Goal: Task Accomplishment & Management: Complete application form

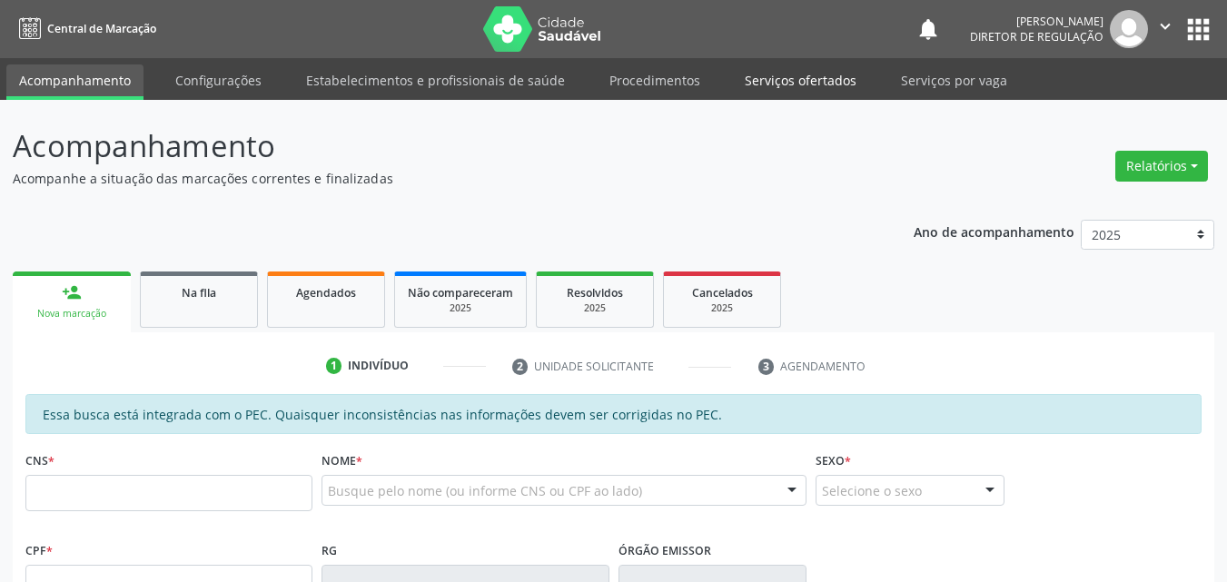
click at [809, 76] on link "Serviços ofertados" at bounding box center [800, 80] width 137 height 32
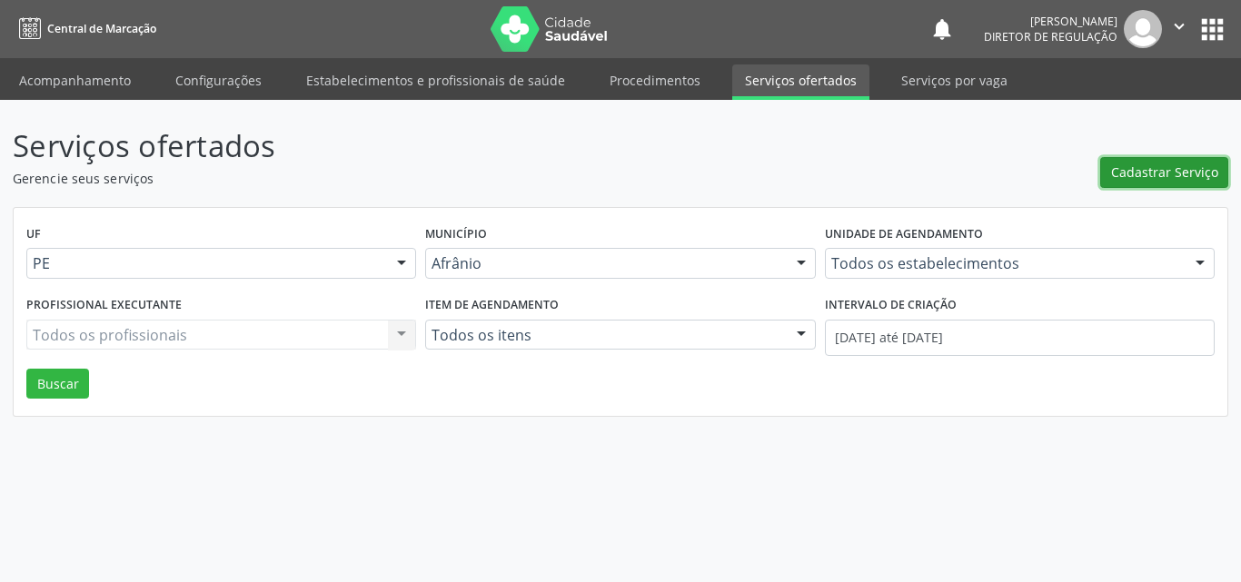
click at [1172, 173] on span "Cadastrar Serviço" at bounding box center [1164, 172] width 107 height 19
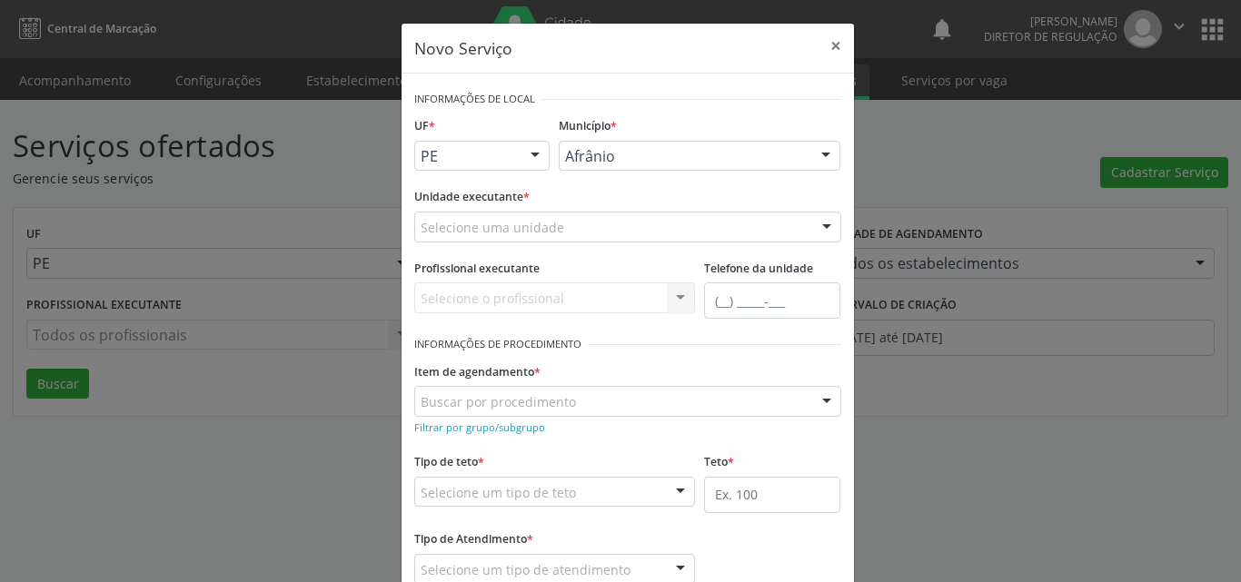
click at [590, 230] on div "Selecione uma unidade" at bounding box center [627, 227] width 427 height 31
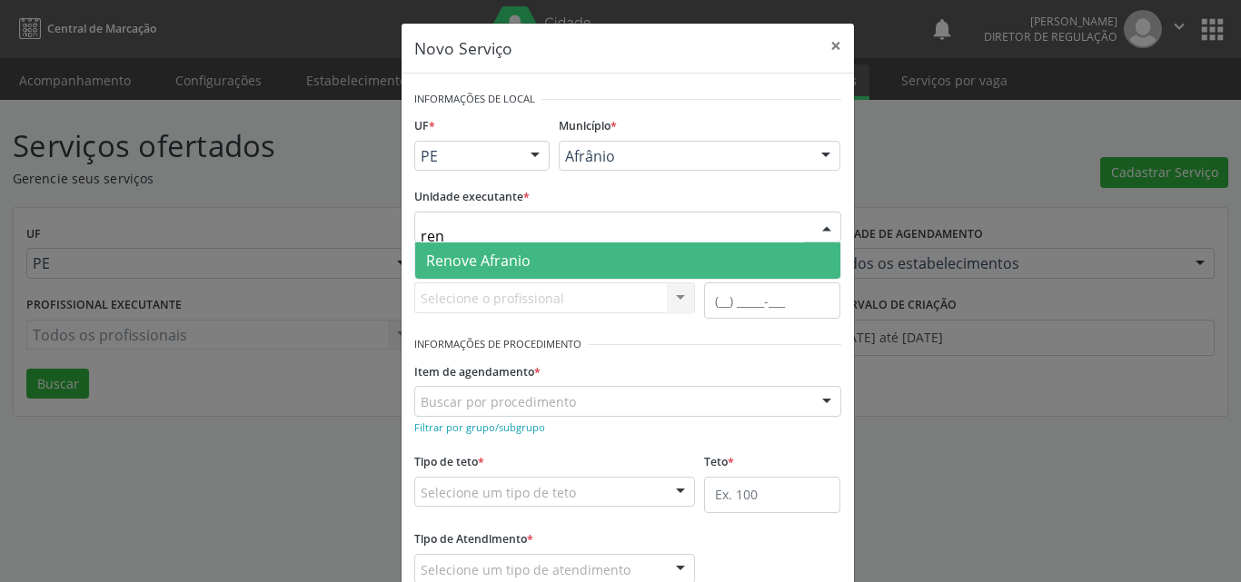
type input "reno"
click at [523, 265] on span "Renove Afranio" at bounding box center [627, 260] width 425 height 36
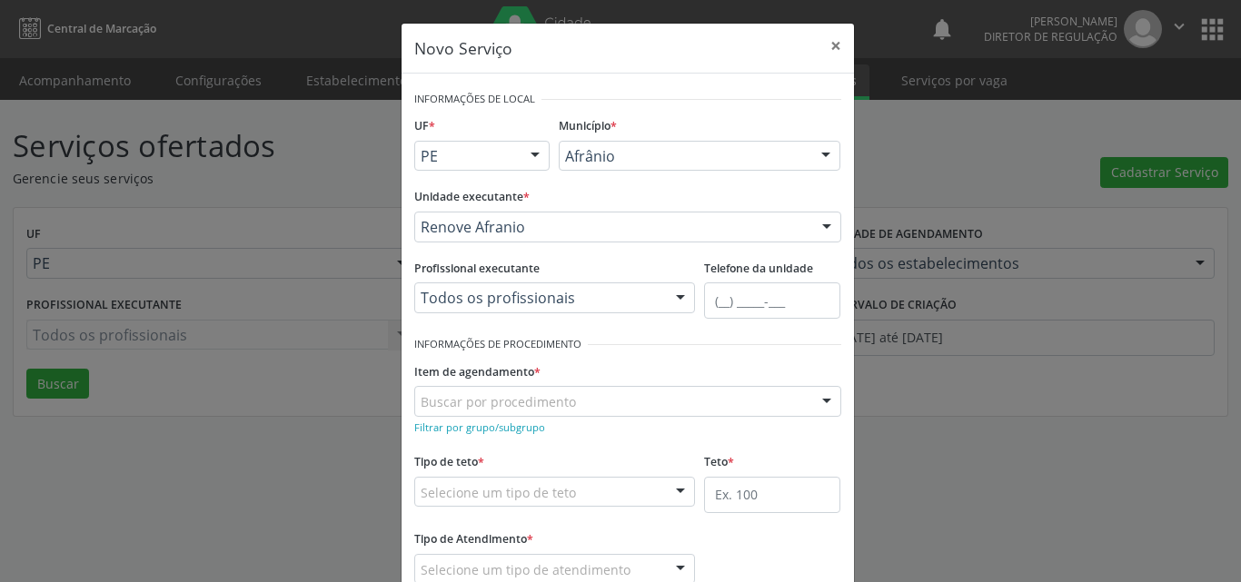
click at [579, 399] on div "Buscar por procedimento" at bounding box center [627, 401] width 427 height 31
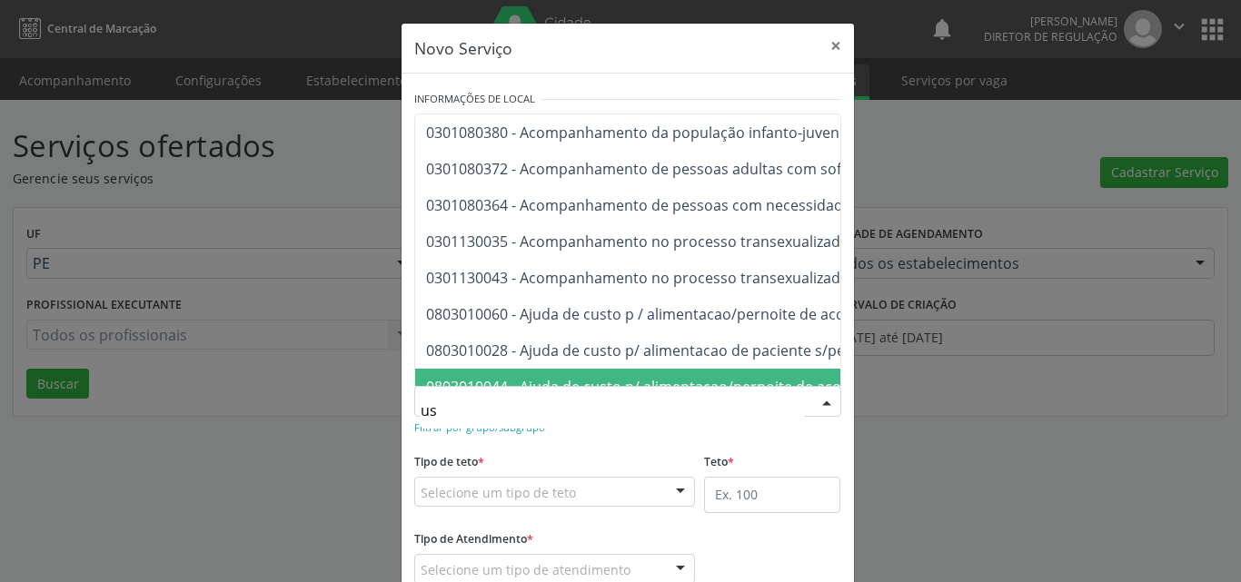
type input "usg"
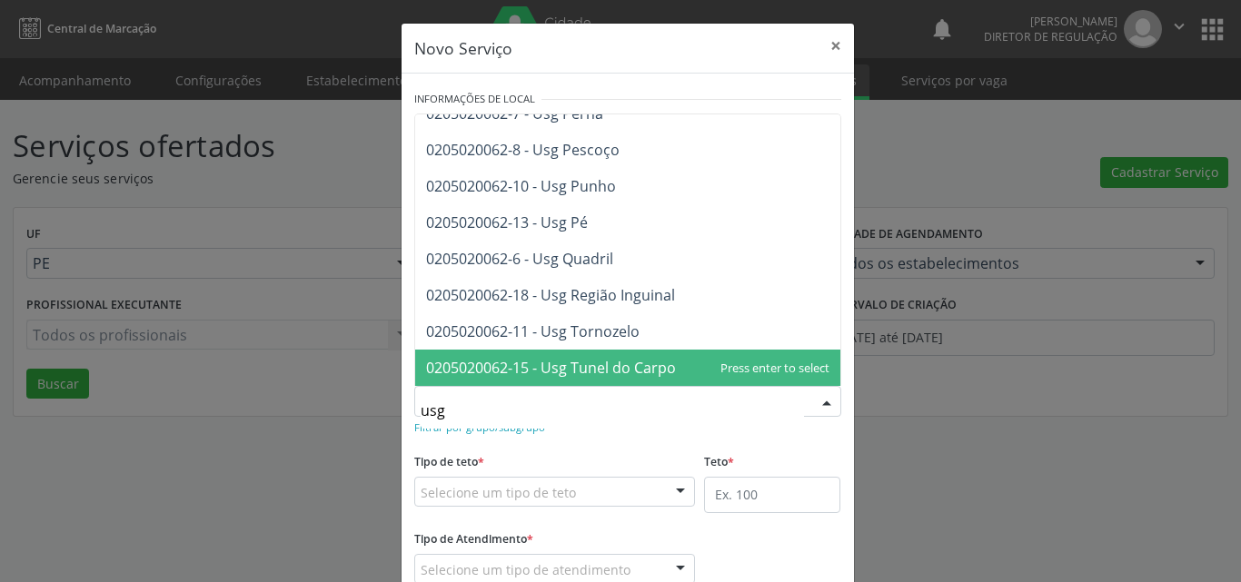
scroll to position [237, 0]
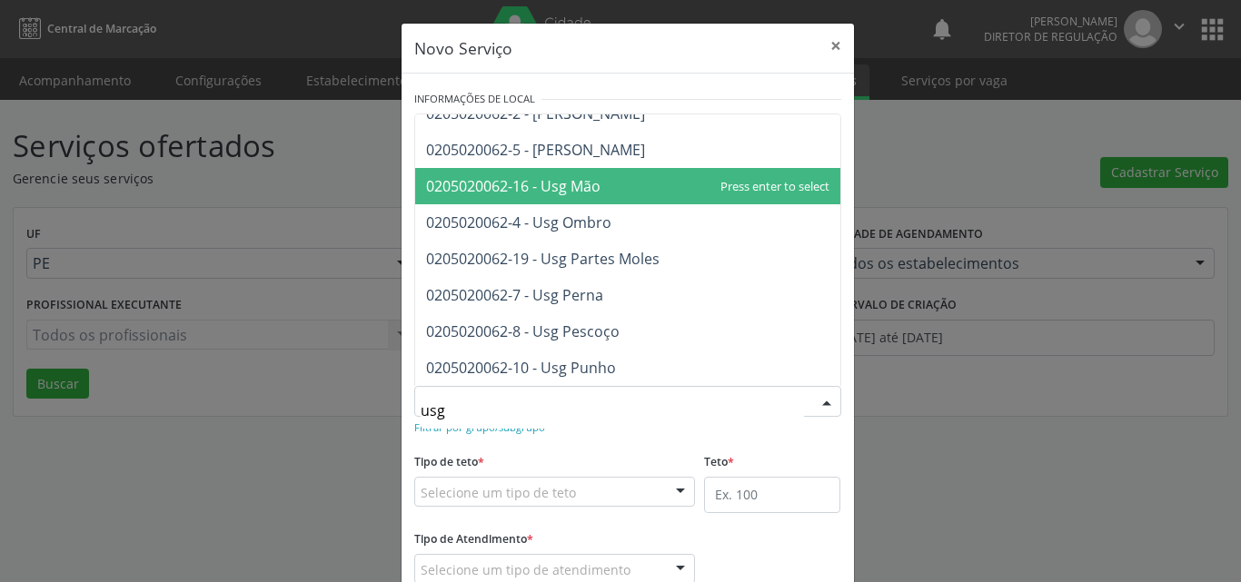
click at [606, 189] on span "0205020062-16 - Usg Mão" at bounding box center [627, 186] width 425 height 36
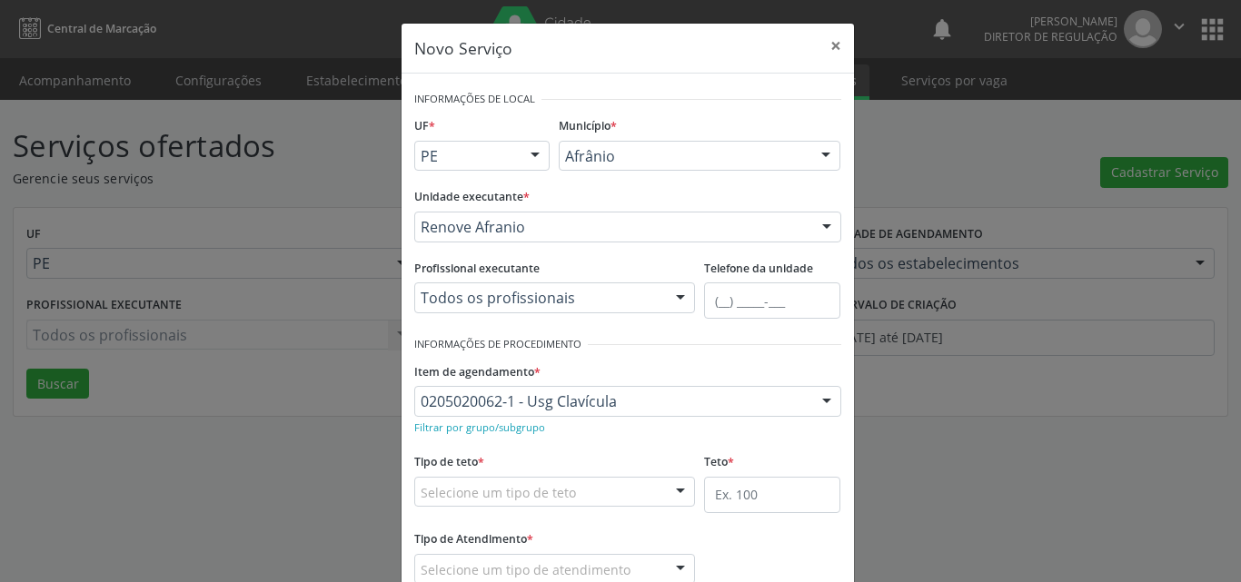
scroll to position [91, 0]
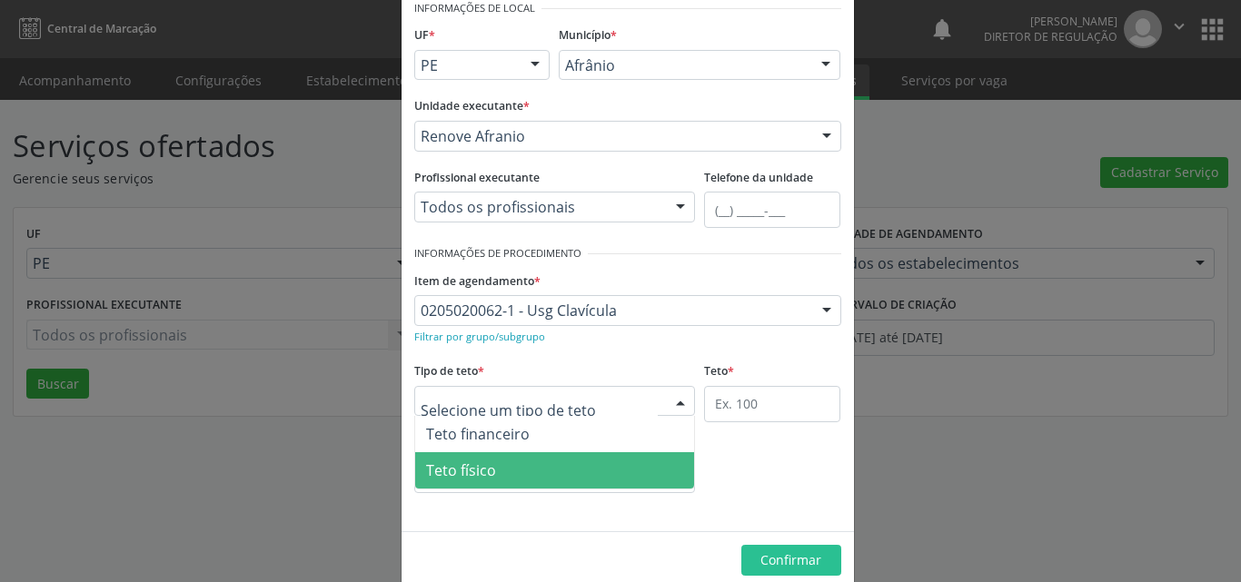
click at [564, 461] on span "Teto físico" at bounding box center [555, 470] width 280 height 36
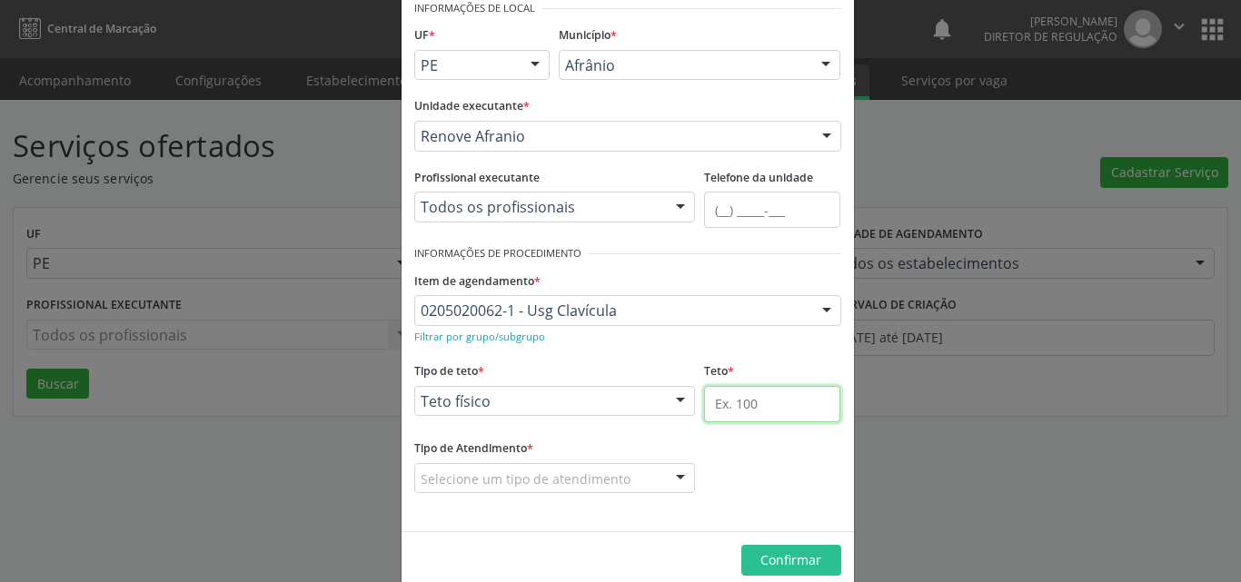
drag, startPoint x: 736, startPoint y: 408, endPoint x: 734, endPoint y: 394, distance: 13.7
click at [736, 402] on input "text" at bounding box center [772, 404] width 136 height 36
type input "1"
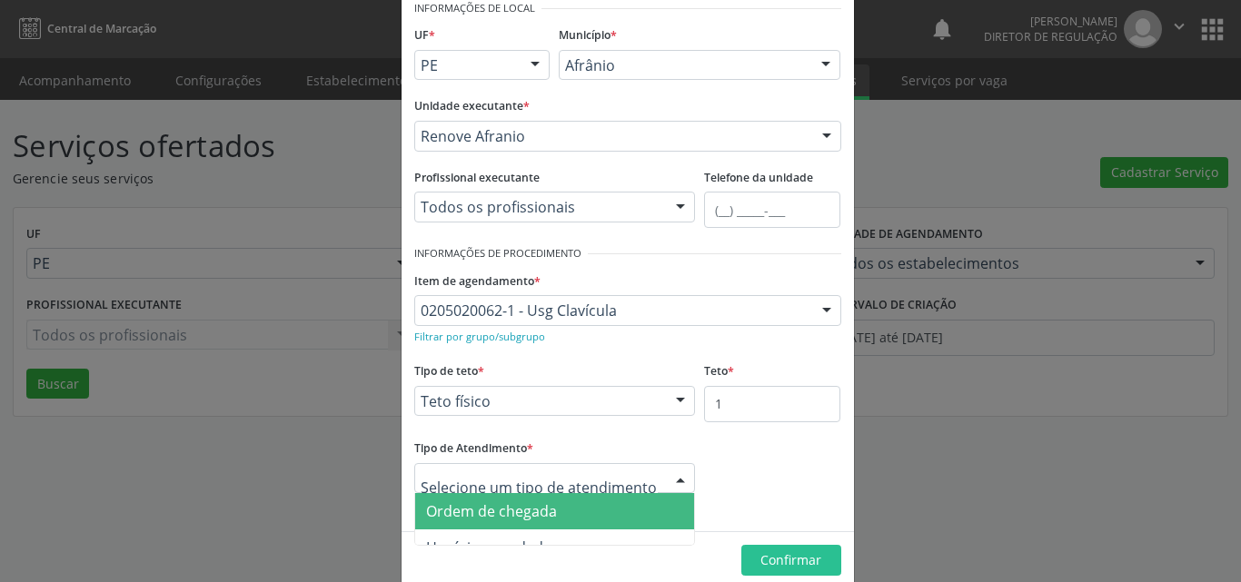
click at [582, 513] on span "Ordem de chegada" at bounding box center [555, 511] width 280 height 36
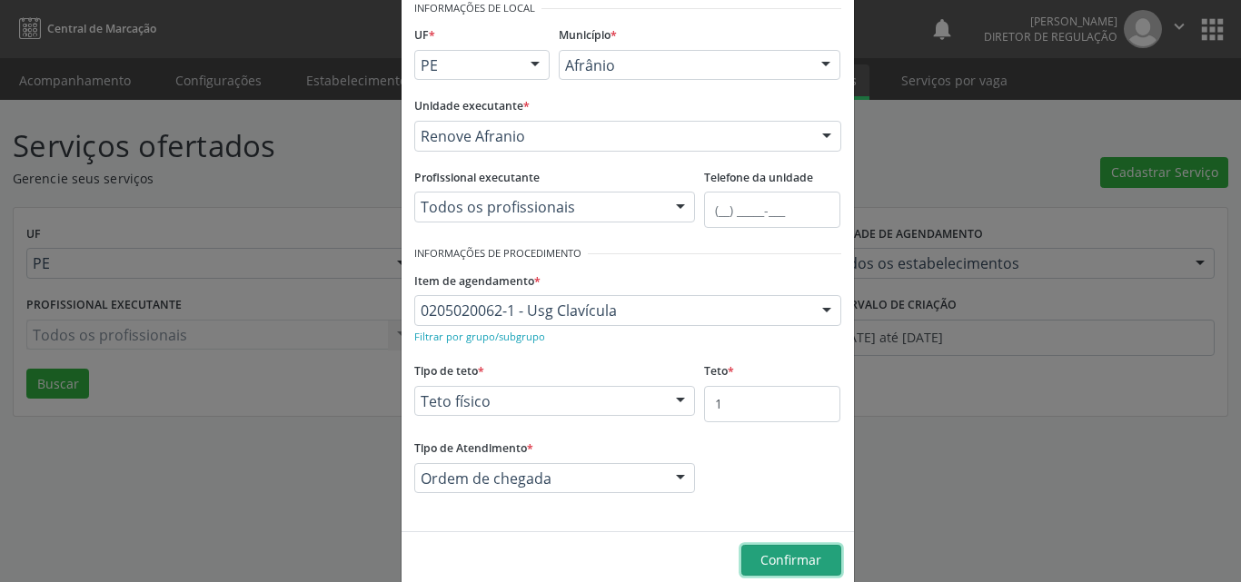
click at [801, 562] on span "Confirmar" at bounding box center [790, 559] width 61 height 17
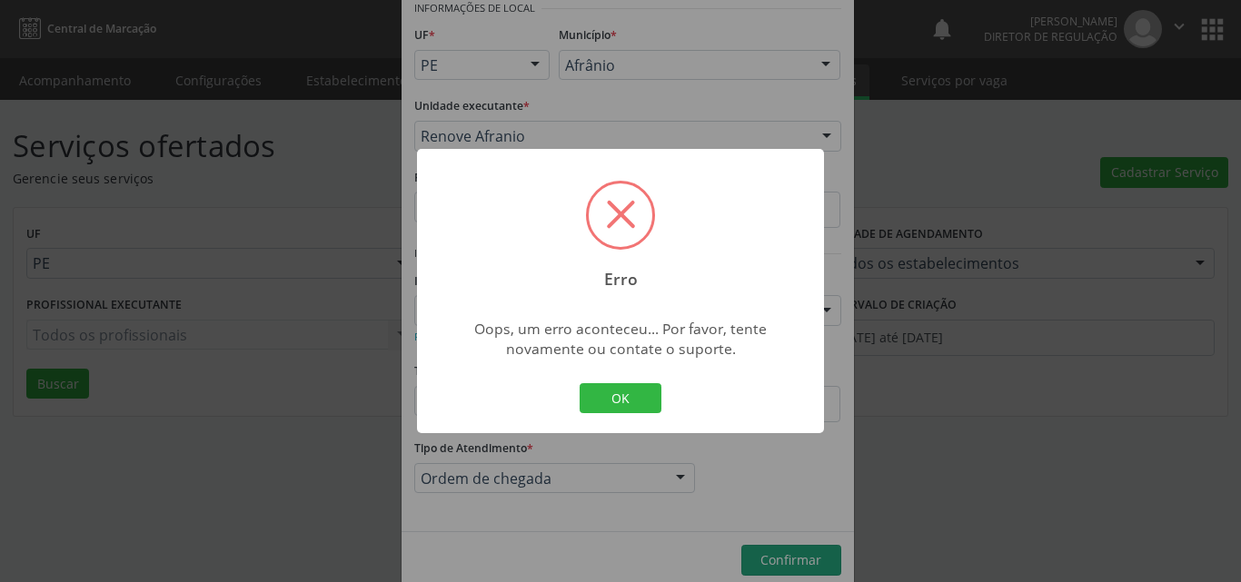
click at [635, 223] on span at bounding box center [621, 215] width 64 height 64
click at [635, 392] on button "OK" at bounding box center [620, 398] width 82 height 31
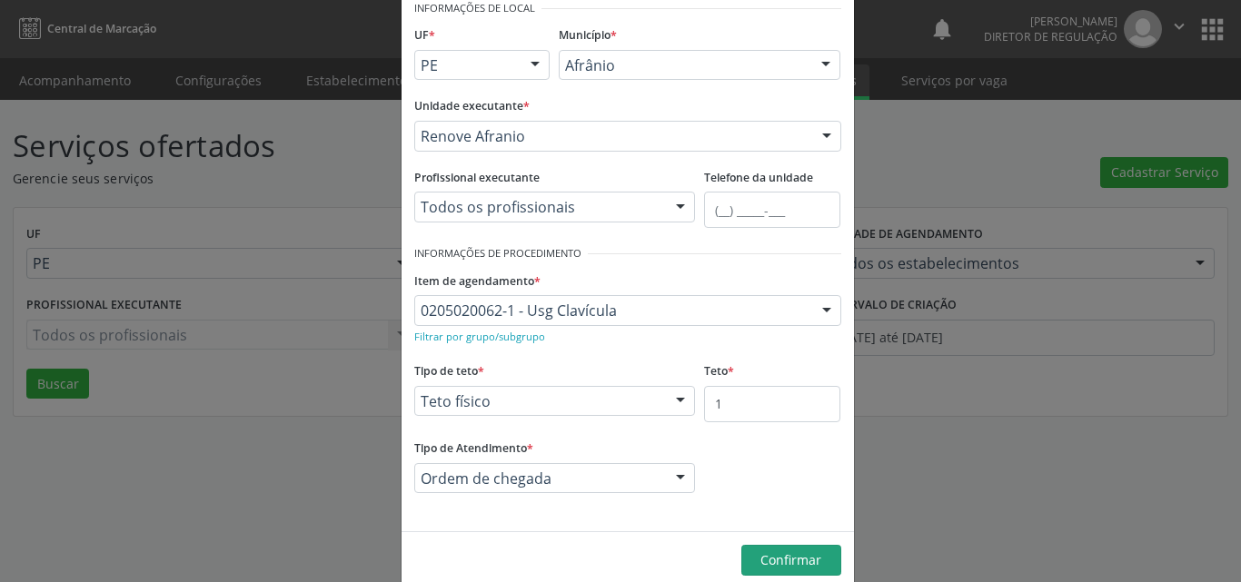
scroll to position [0, 0]
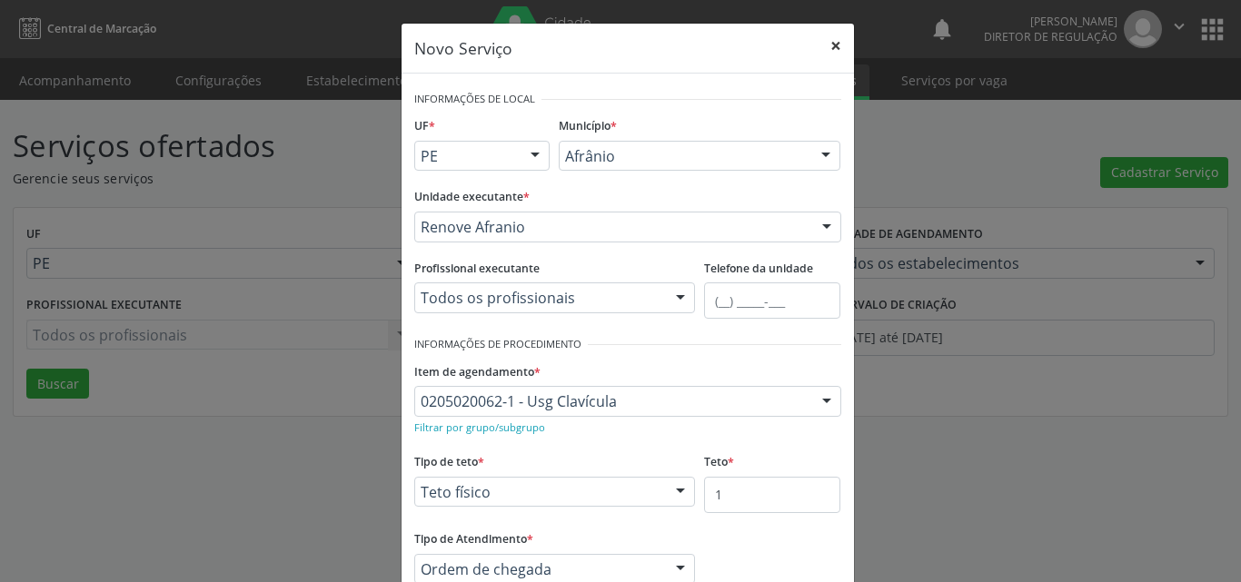
click at [828, 45] on button "×" at bounding box center [835, 46] width 36 height 45
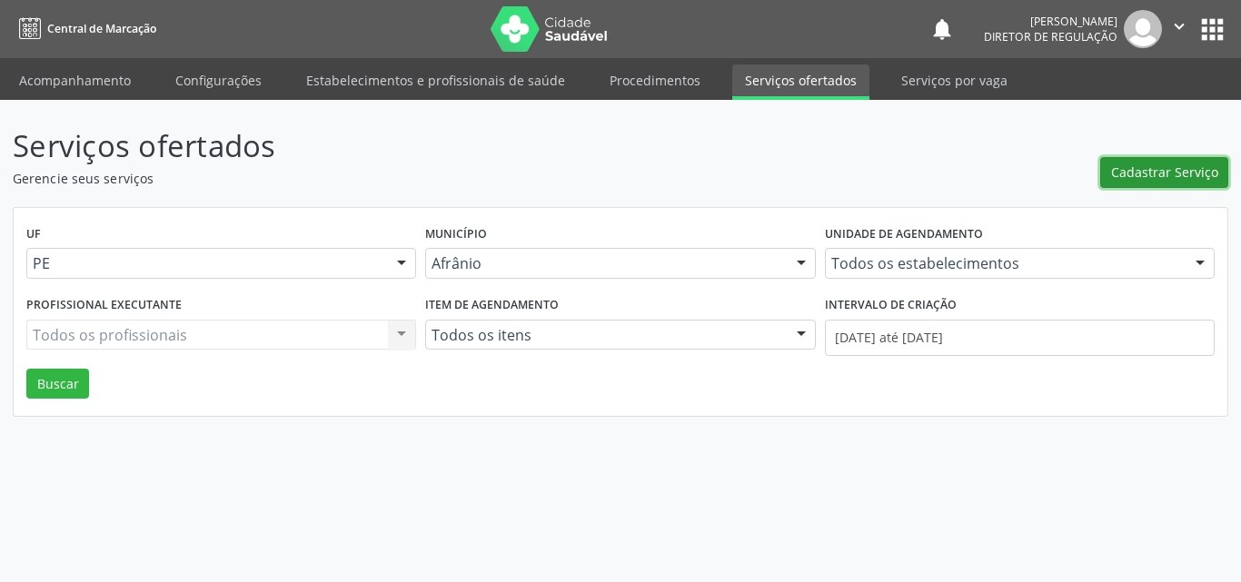
click at [1173, 165] on span "Cadastrar Serviço" at bounding box center [1164, 172] width 107 height 19
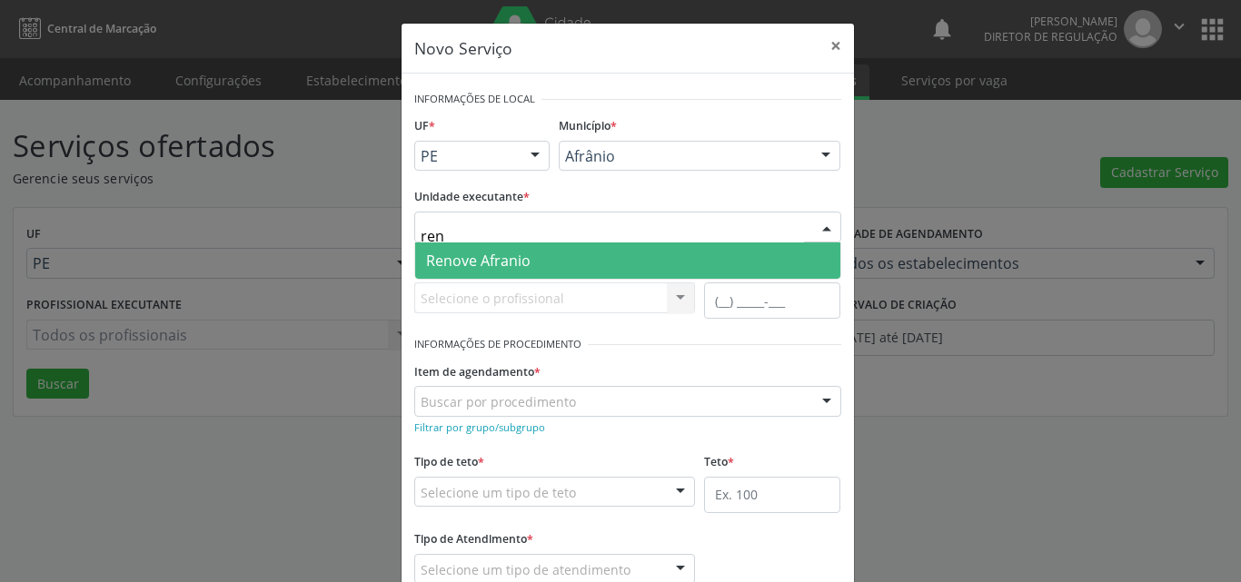
type input "reno"
click at [498, 260] on span "Renove Afranio" at bounding box center [478, 261] width 104 height 20
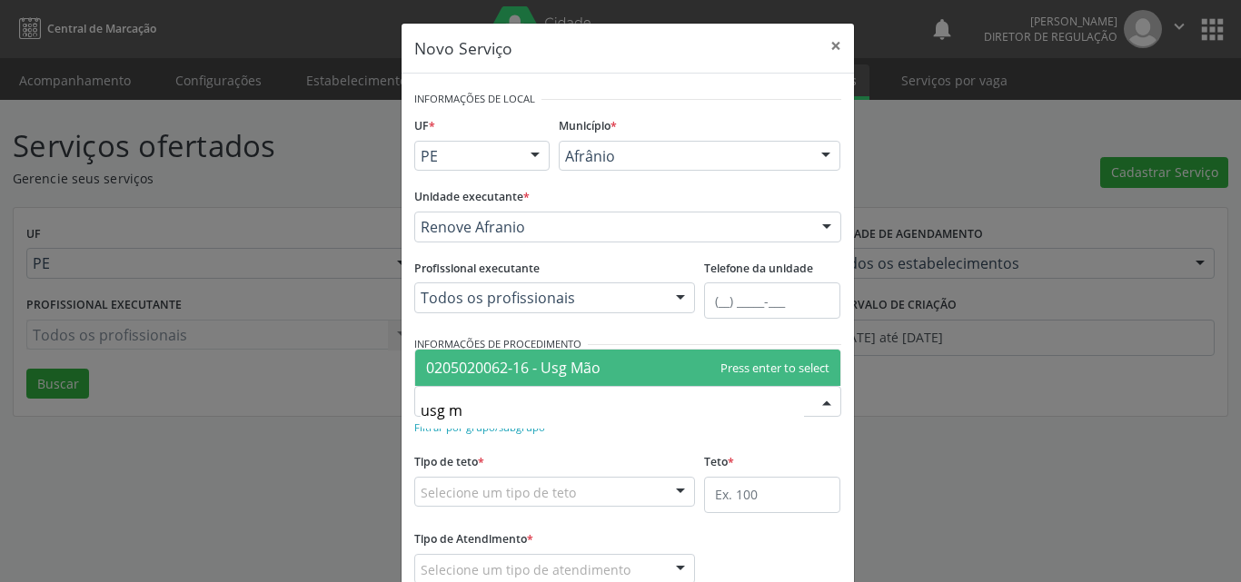
click at [574, 377] on span "0205020062-16 - Usg Mão" at bounding box center [513, 368] width 174 height 20
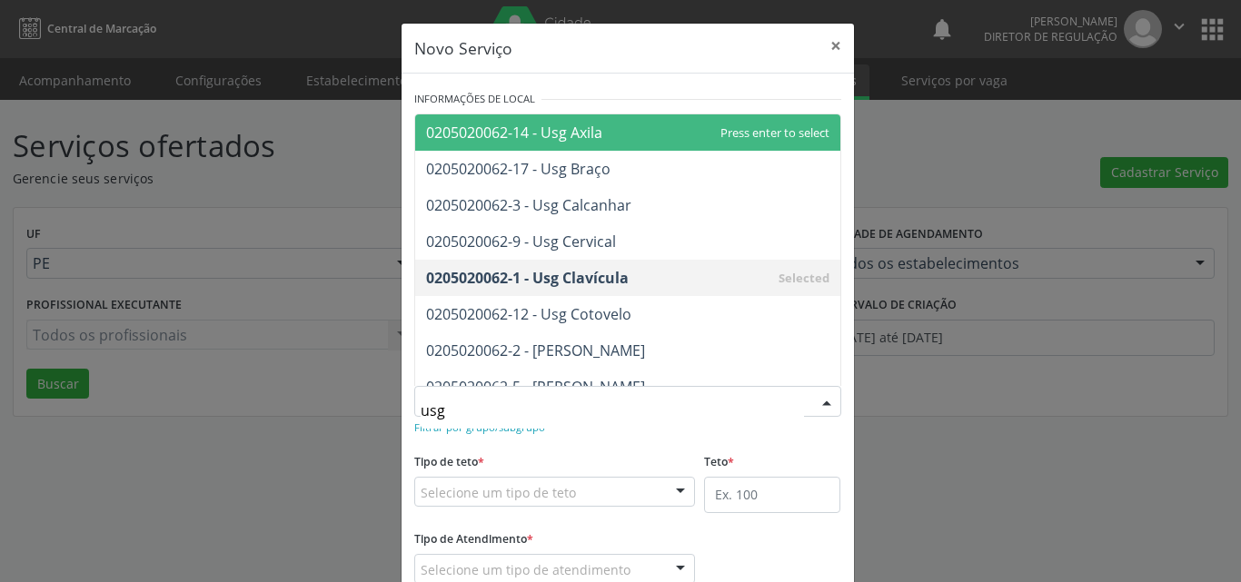
type input "usg m"
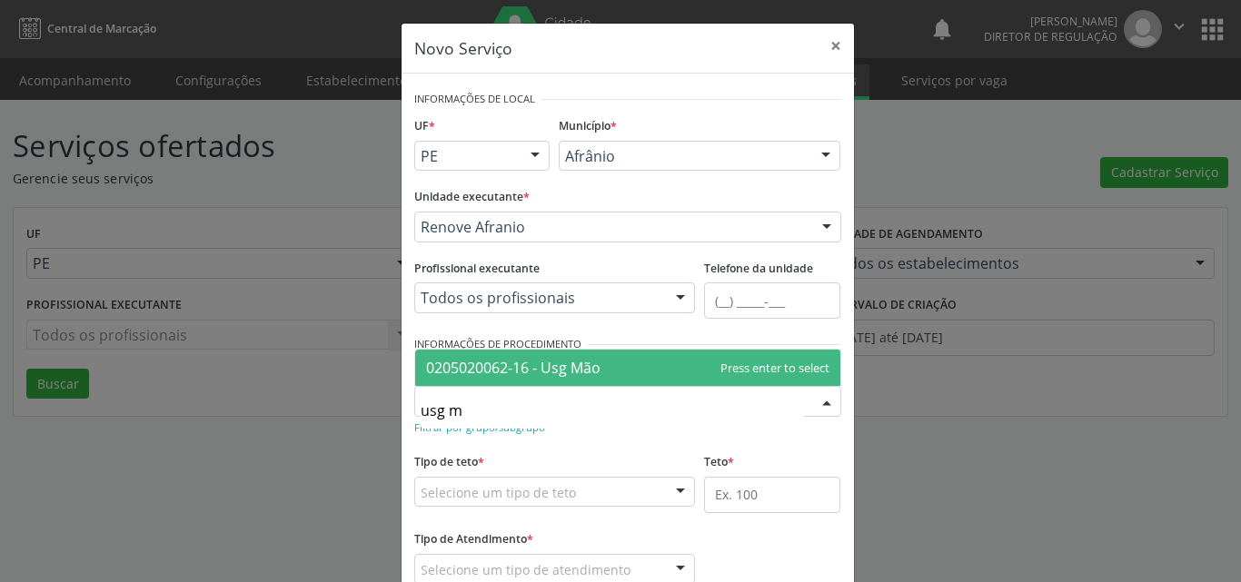
click at [638, 363] on span "0205020062-16 - Usg Mão" at bounding box center [627, 368] width 425 height 36
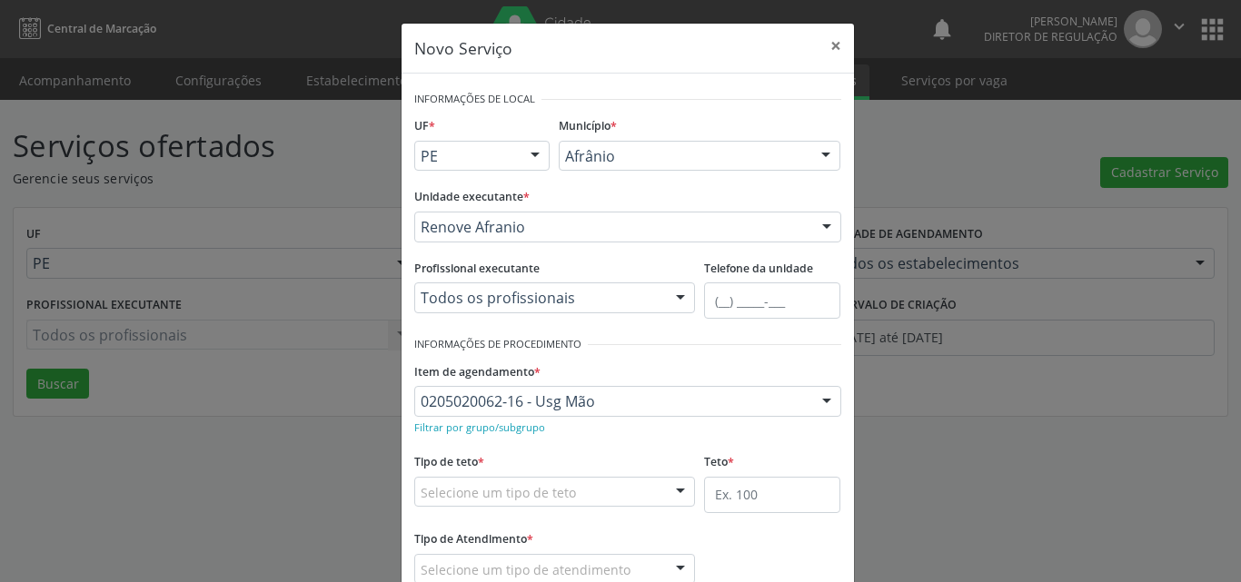
scroll to position [120, 0]
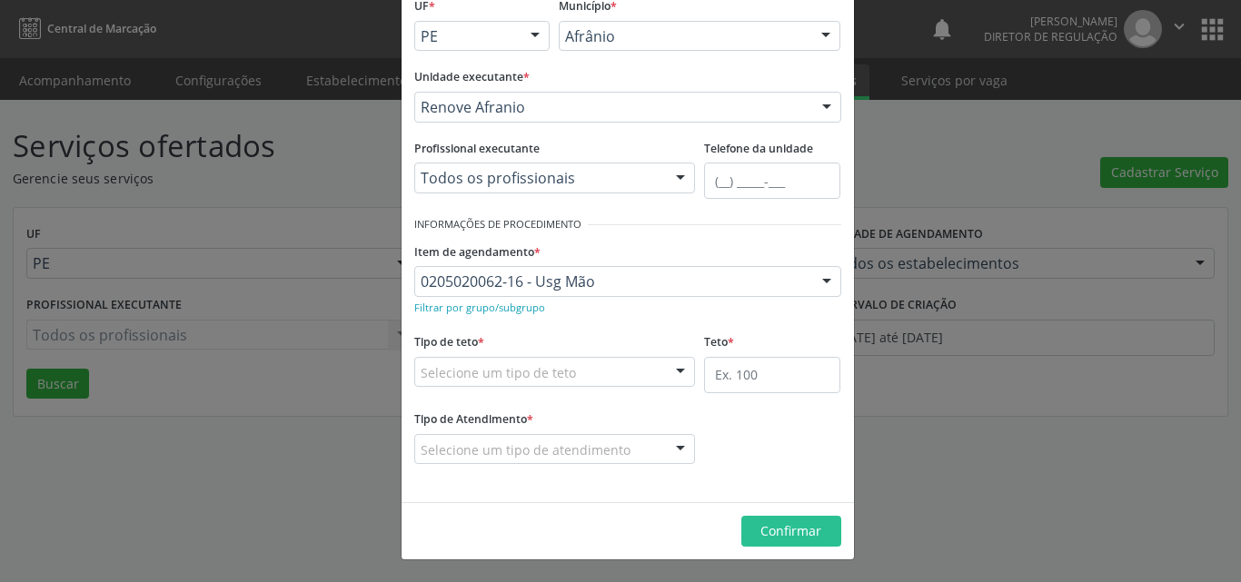
click at [576, 371] on div "Selecione um tipo de teto" at bounding box center [555, 372] width 282 height 31
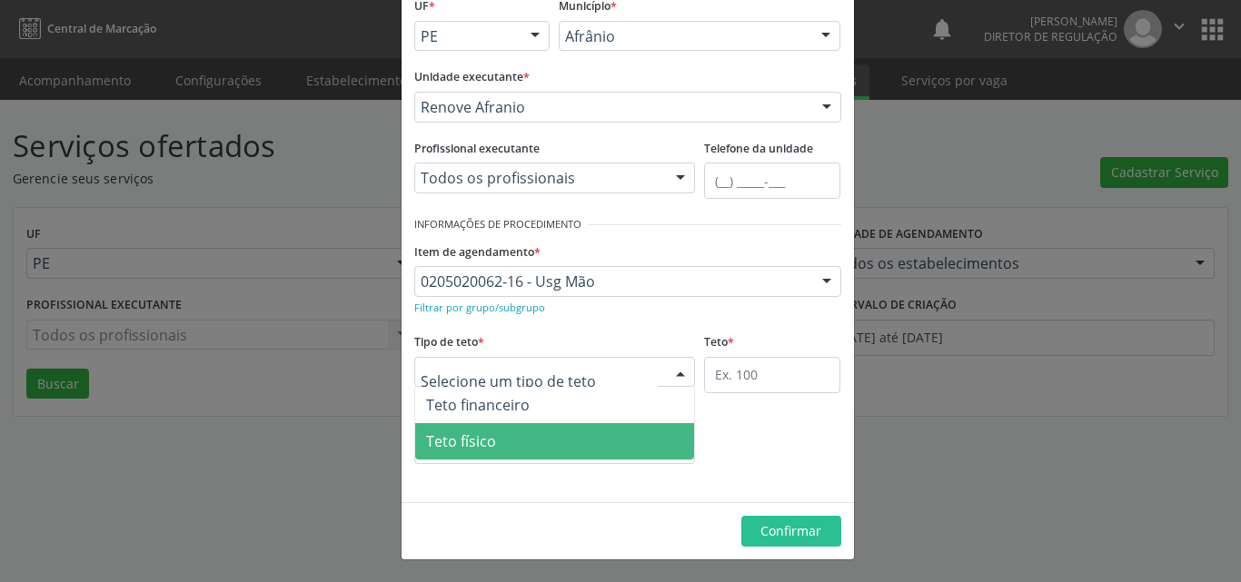
click at [541, 438] on span "Teto físico" at bounding box center [555, 441] width 280 height 36
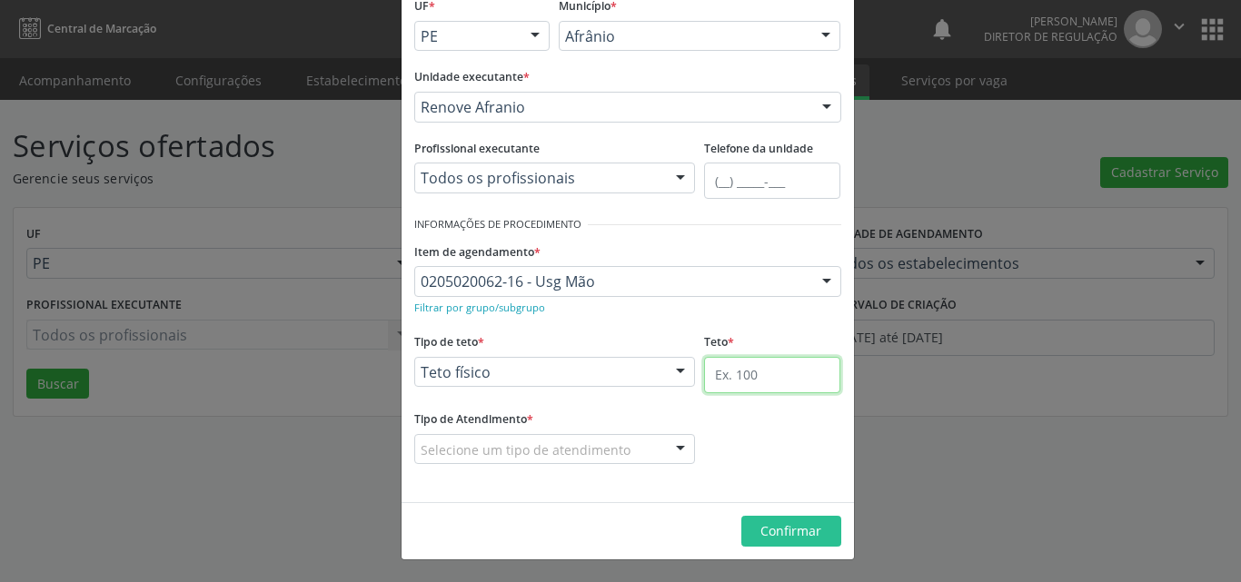
click at [773, 384] on input "text" at bounding box center [772, 375] width 136 height 36
type input "1"
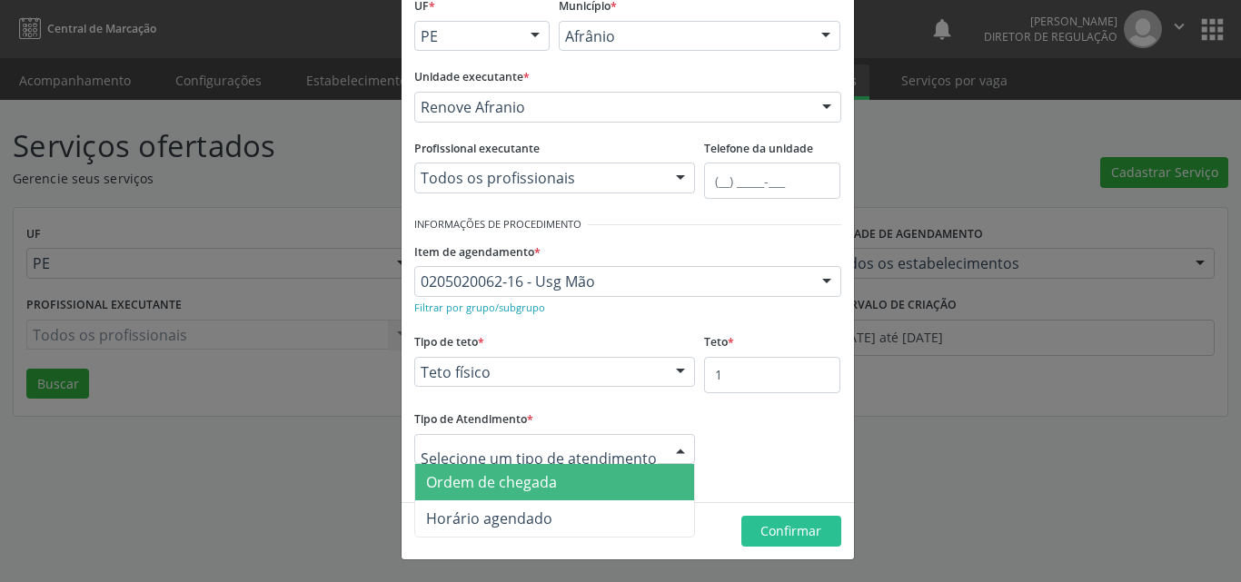
click at [622, 445] on div at bounding box center [555, 449] width 282 height 31
click at [585, 489] on span "Ordem de chegada" at bounding box center [555, 482] width 280 height 36
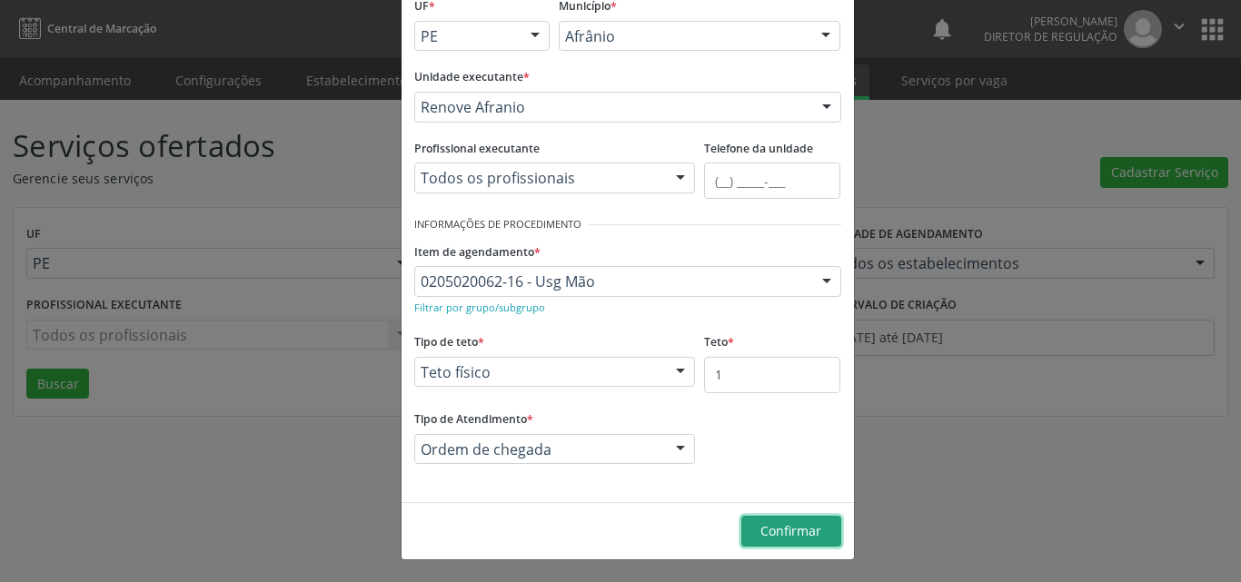
click at [790, 529] on span "Confirmar" at bounding box center [790, 530] width 61 height 17
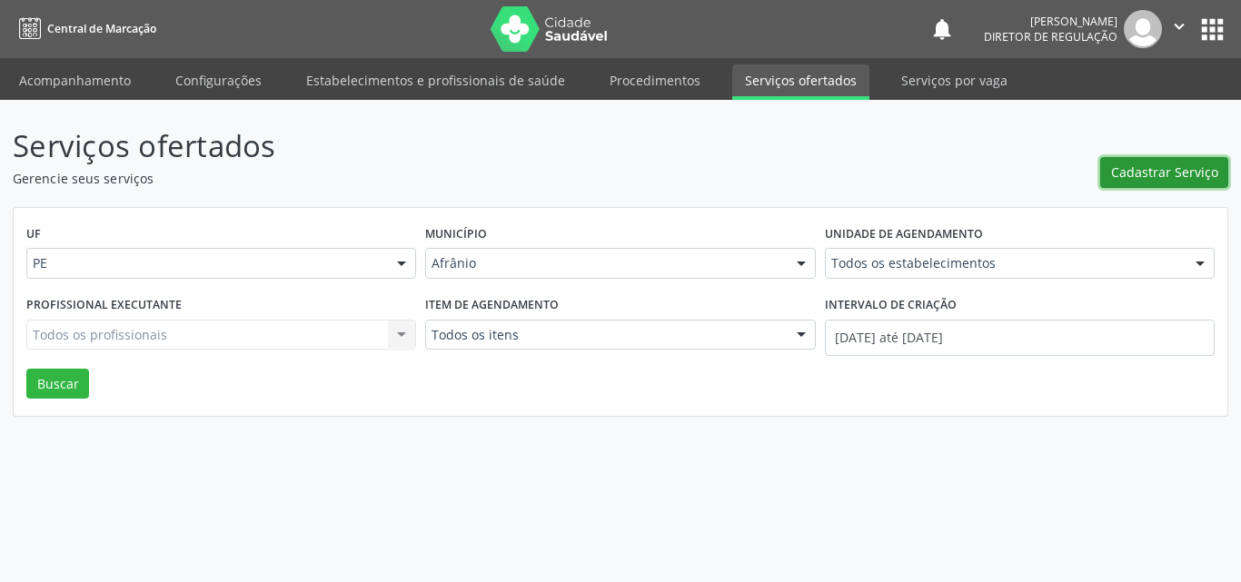
click at [1137, 176] on span "Cadastrar Serviço" at bounding box center [1164, 172] width 107 height 19
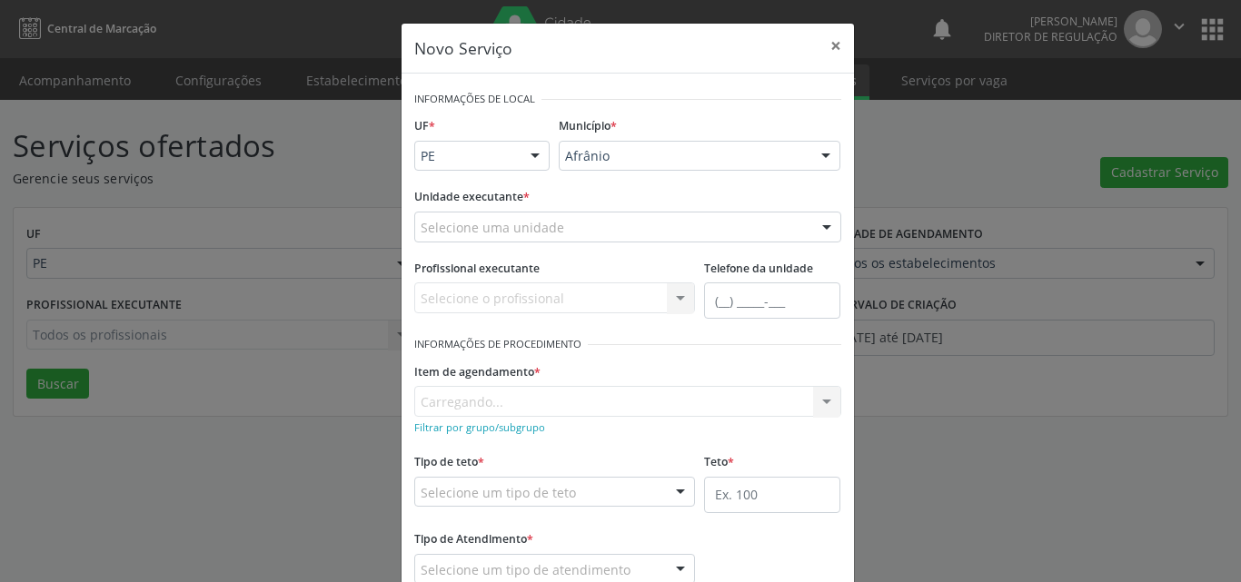
click at [654, 233] on div "Selecione uma unidade" at bounding box center [627, 227] width 427 height 31
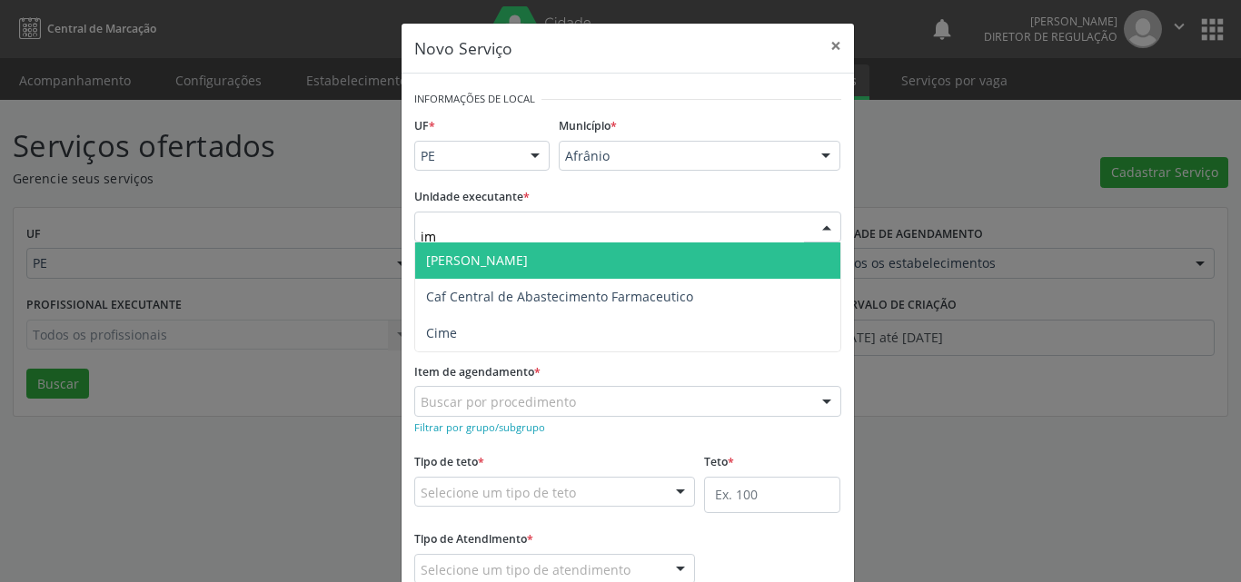
type input "i"
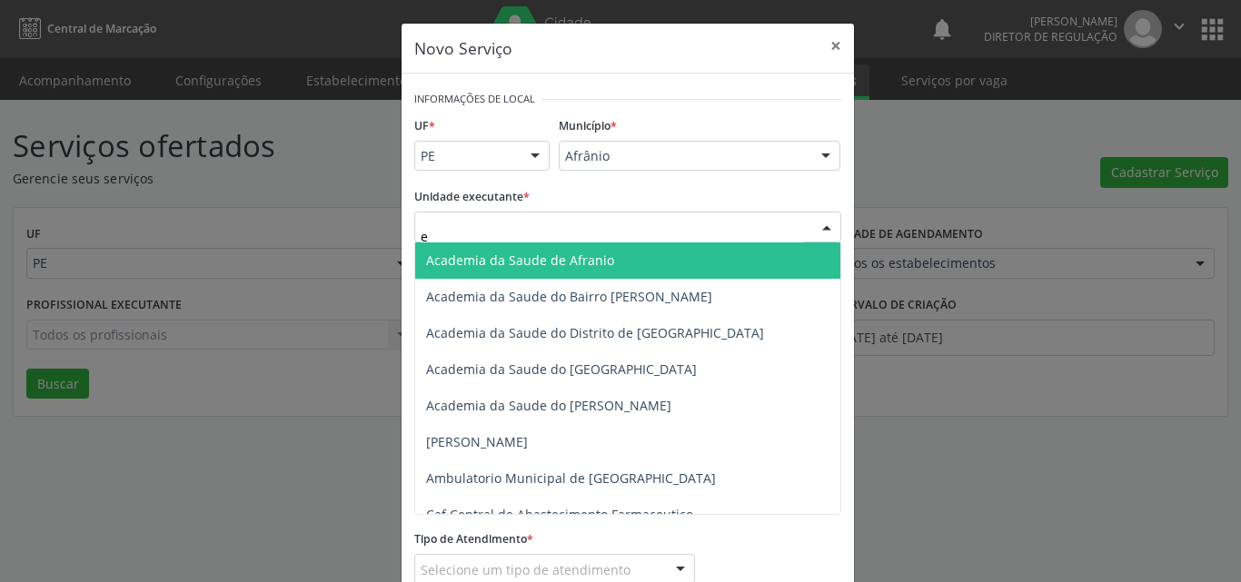
type input "en"
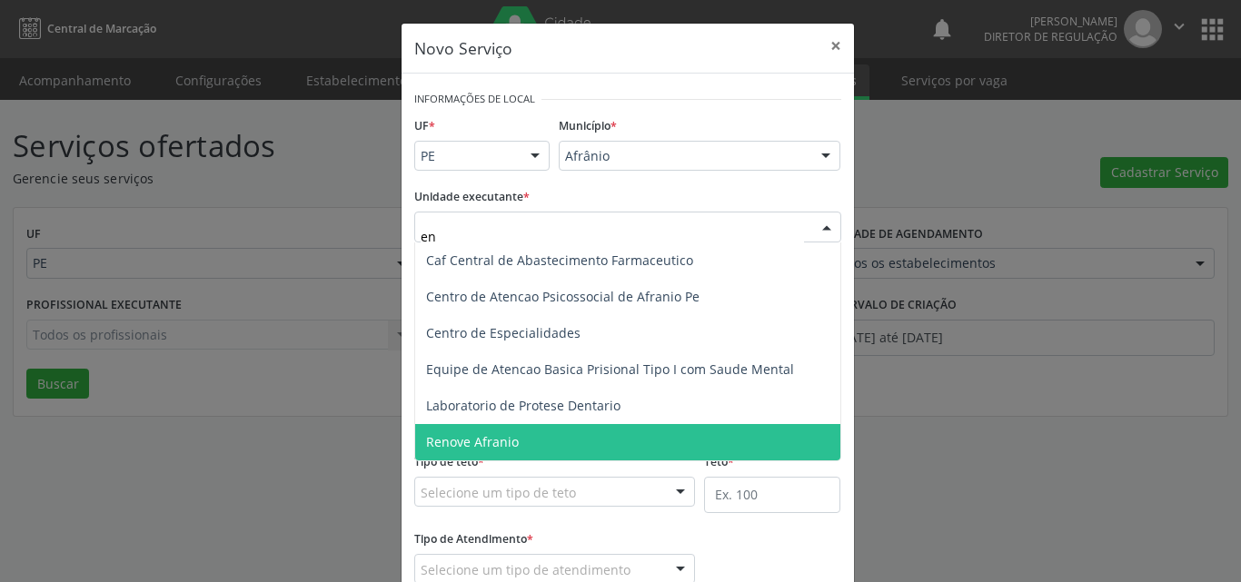
click at [517, 440] on span "Renove Afranio" at bounding box center [627, 442] width 425 height 36
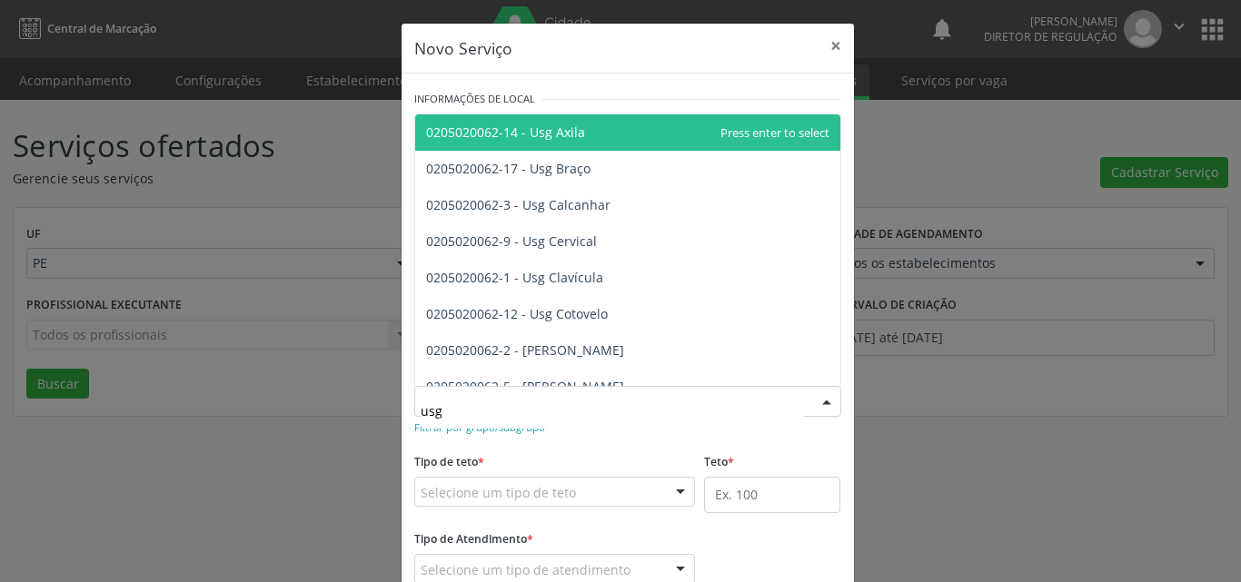
type input "usg m"
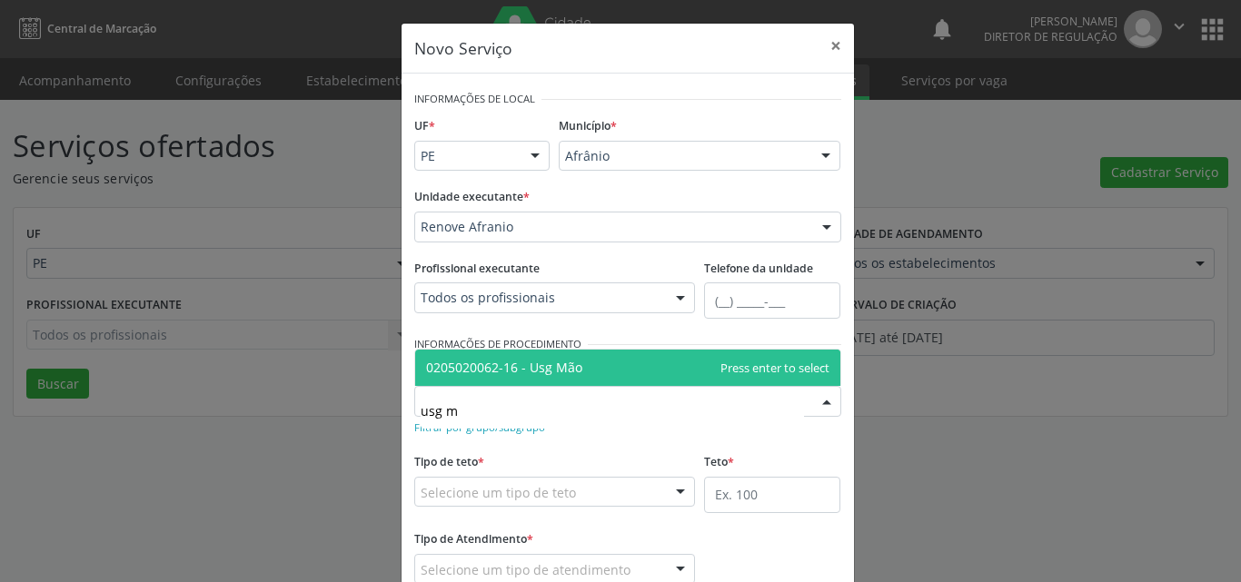
click at [556, 367] on span "0205020062-16 - Usg Mão" at bounding box center [504, 367] width 156 height 17
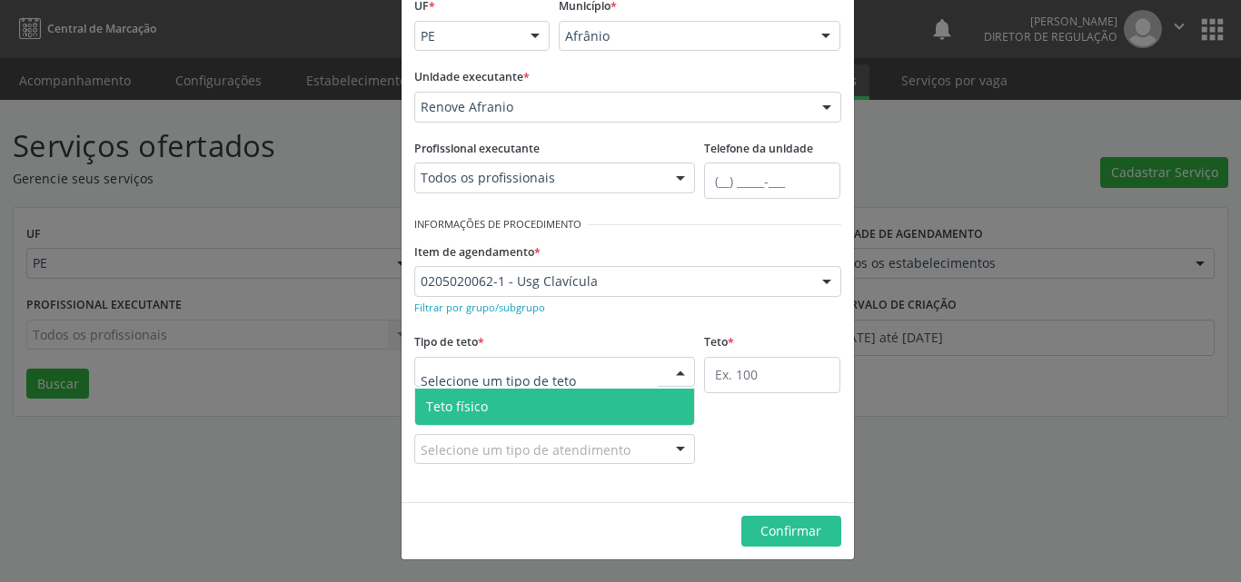
scroll to position [29, 0]
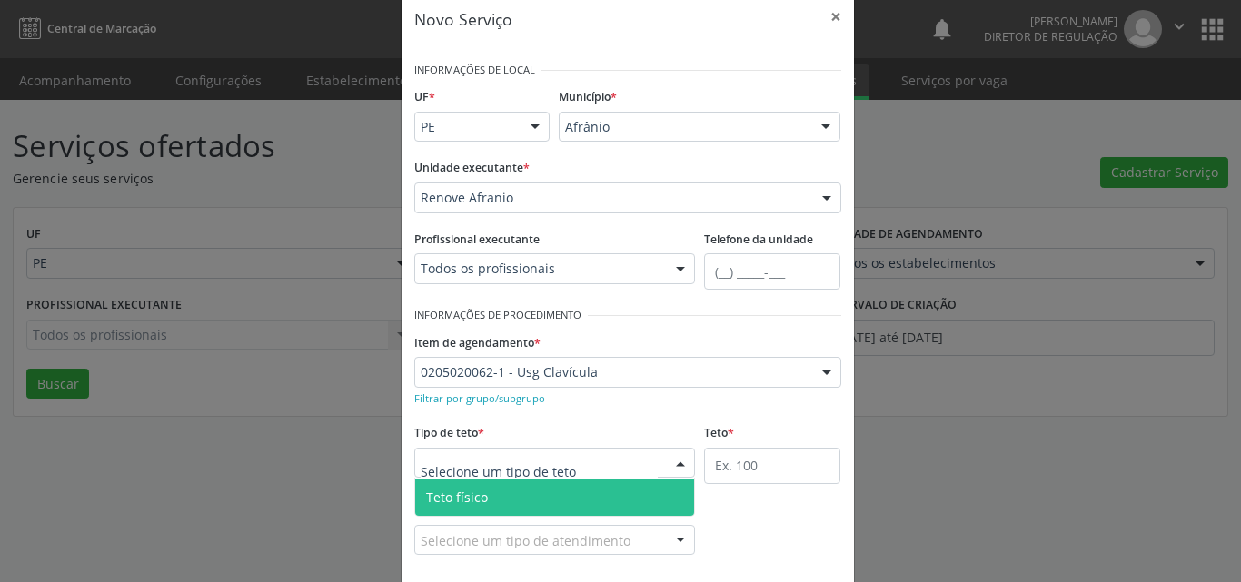
click at [558, 503] on span "Teto físico" at bounding box center [555, 498] width 280 height 36
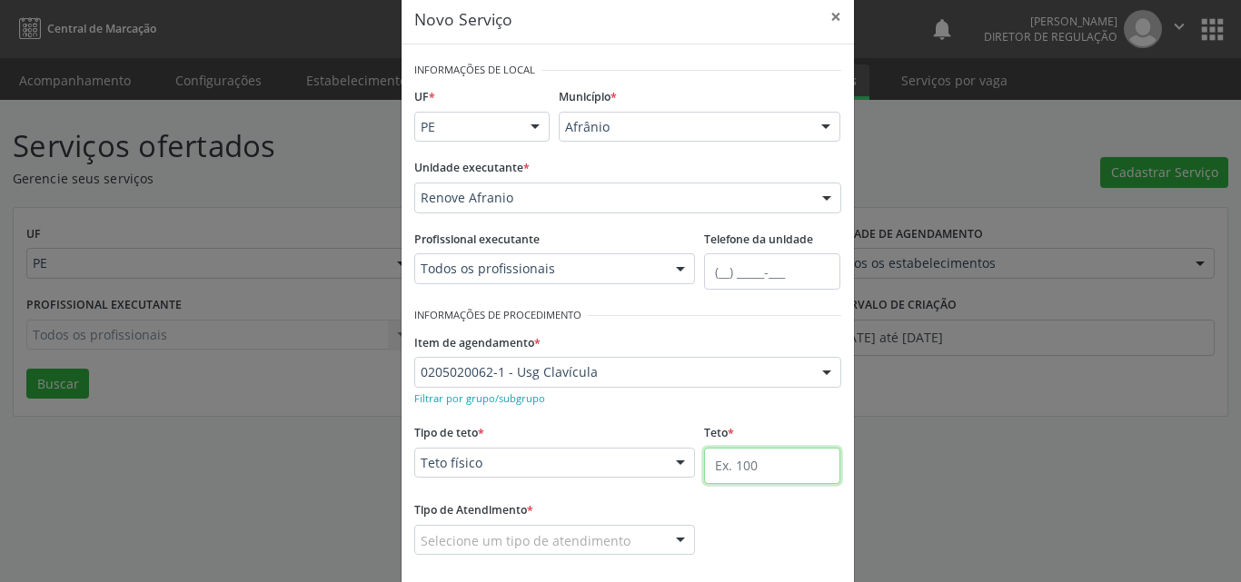
click at [736, 464] on input "text" at bounding box center [772, 466] width 136 height 36
type input "1"
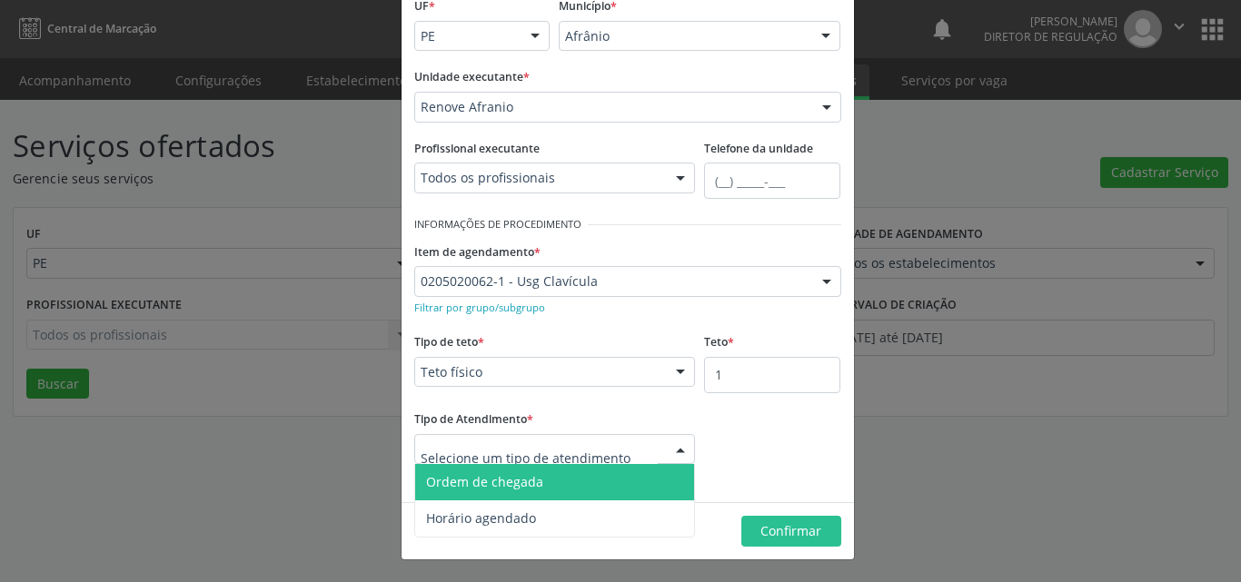
click at [571, 470] on span "Ordem de chegada" at bounding box center [555, 482] width 280 height 36
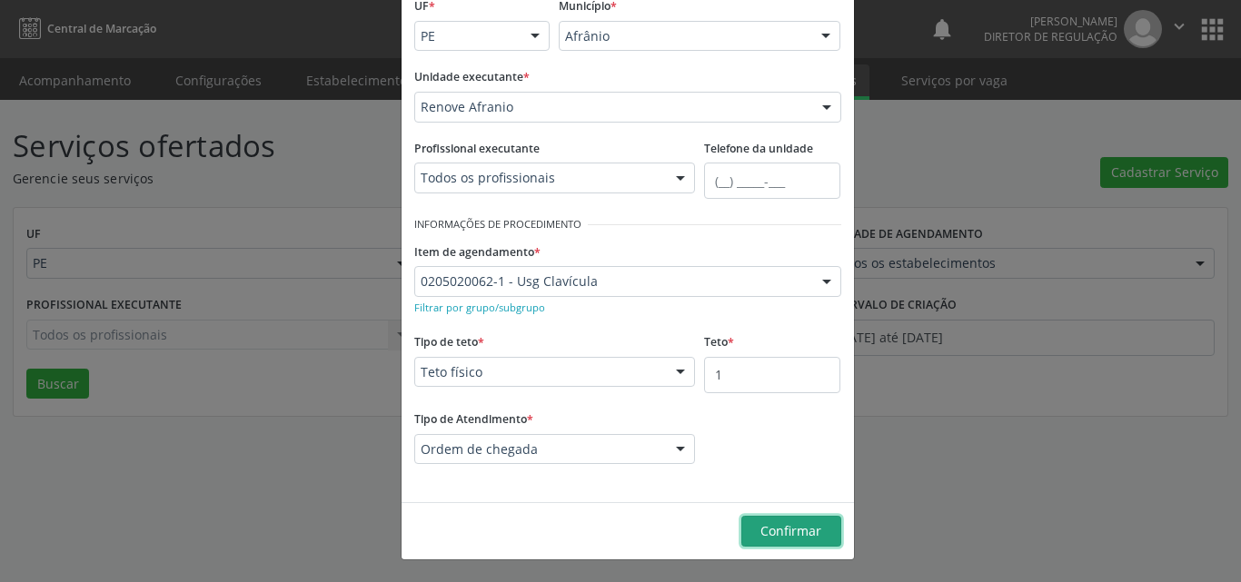
click at [777, 524] on span "Confirmar" at bounding box center [790, 530] width 61 height 17
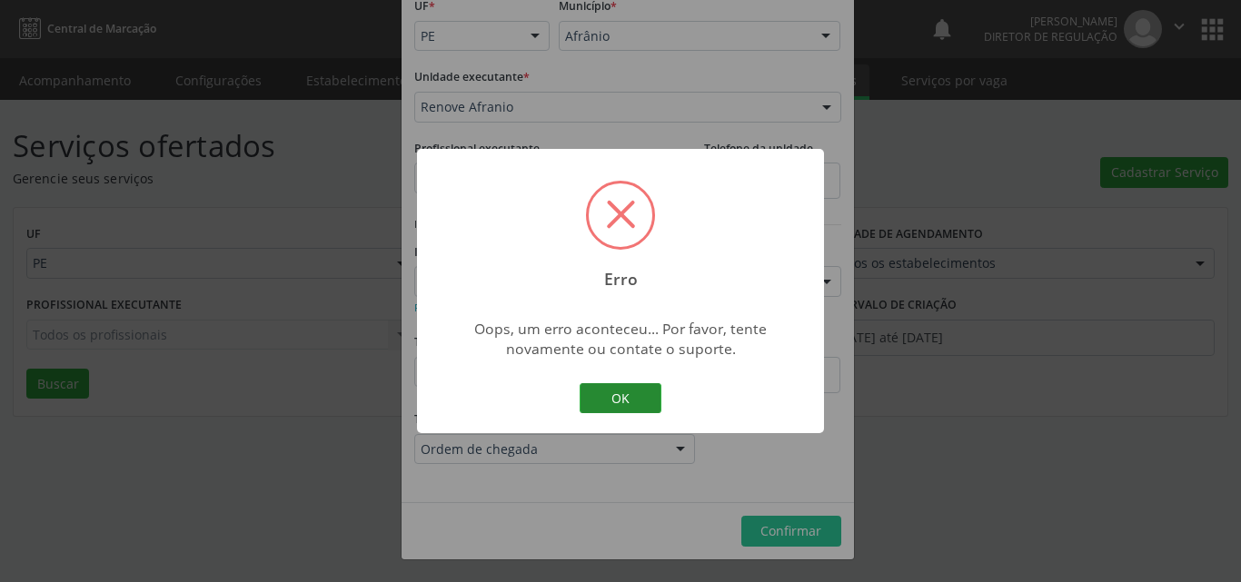
click at [628, 406] on button "OK" at bounding box center [620, 398] width 82 height 31
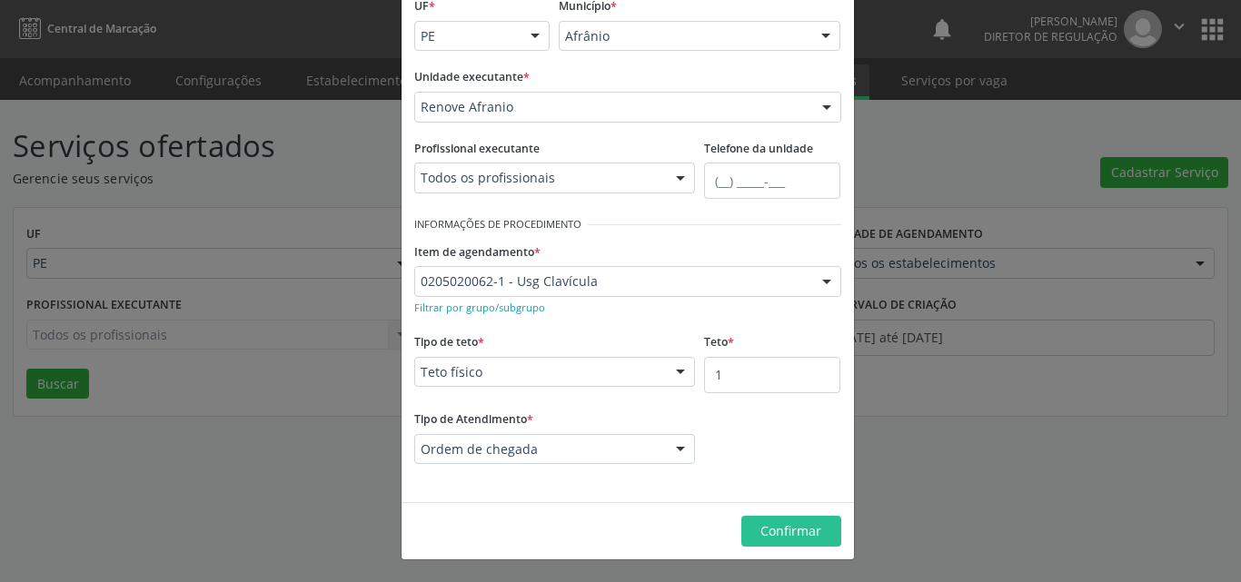
click at [1037, 166] on div "Novo Serviço × Informações de Local UF * PE BA PE Nenhum resultado encontrado p…" at bounding box center [620, 291] width 1241 height 582
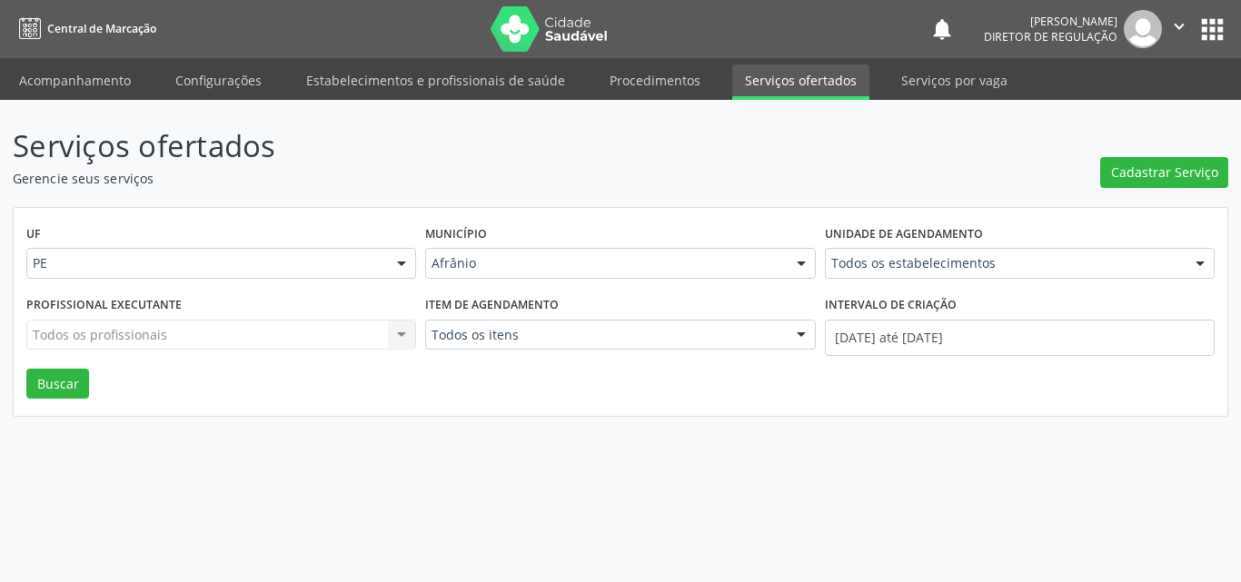
click at [1192, 14] on button "" at bounding box center [1179, 29] width 35 height 38
click at [1152, 108] on link "Sair" at bounding box center [1132, 110] width 125 height 25
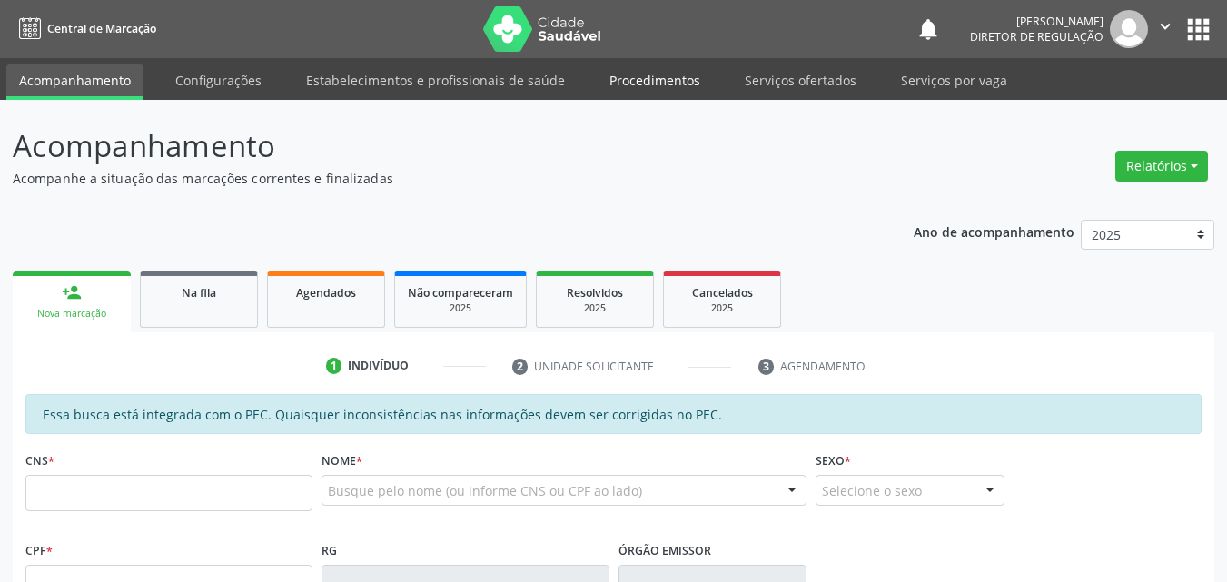
click at [658, 89] on link "Procedimentos" at bounding box center [655, 80] width 116 height 32
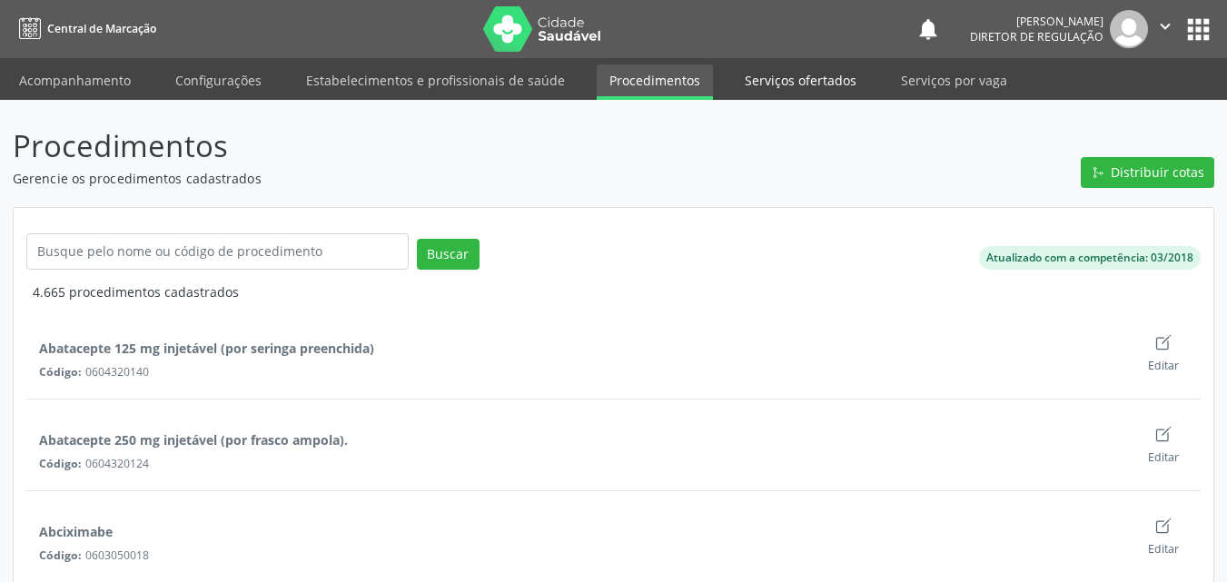
click at [791, 81] on link "Serviços ofertados" at bounding box center [800, 80] width 137 height 32
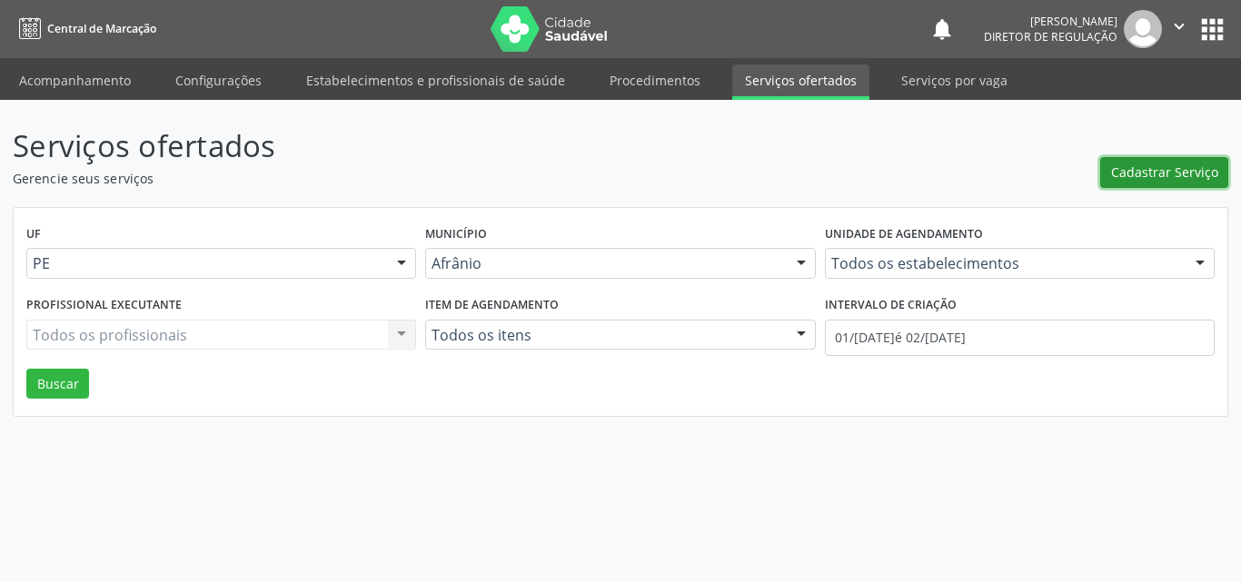
click at [1140, 182] on button "Cadastrar Serviço" at bounding box center [1164, 172] width 128 height 31
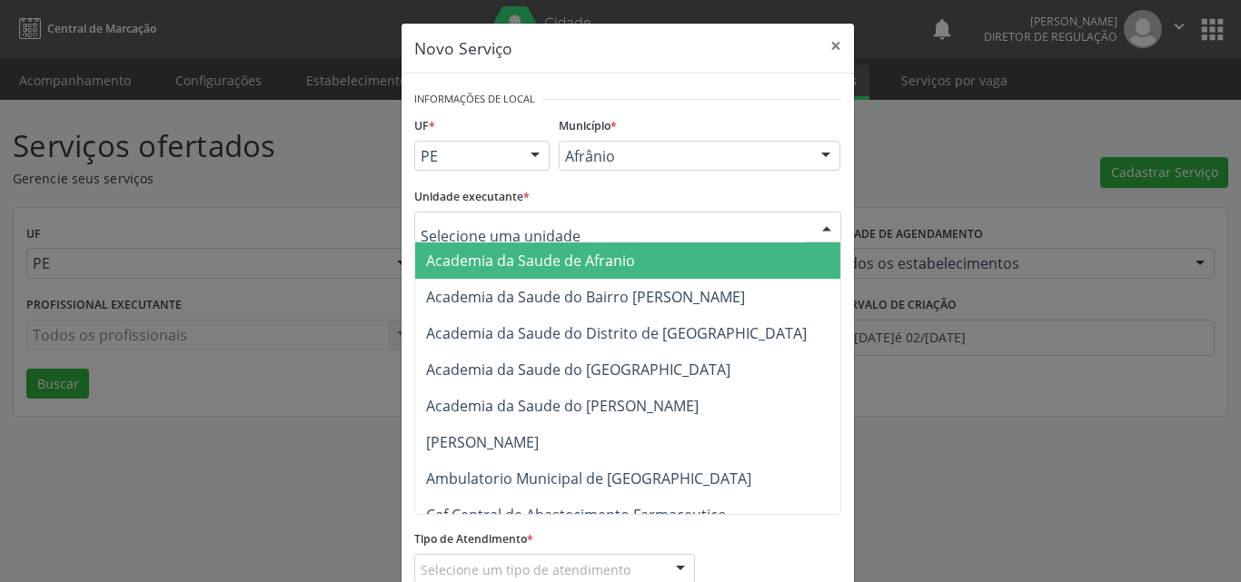
click at [684, 228] on div at bounding box center [627, 227] width 427 height 31
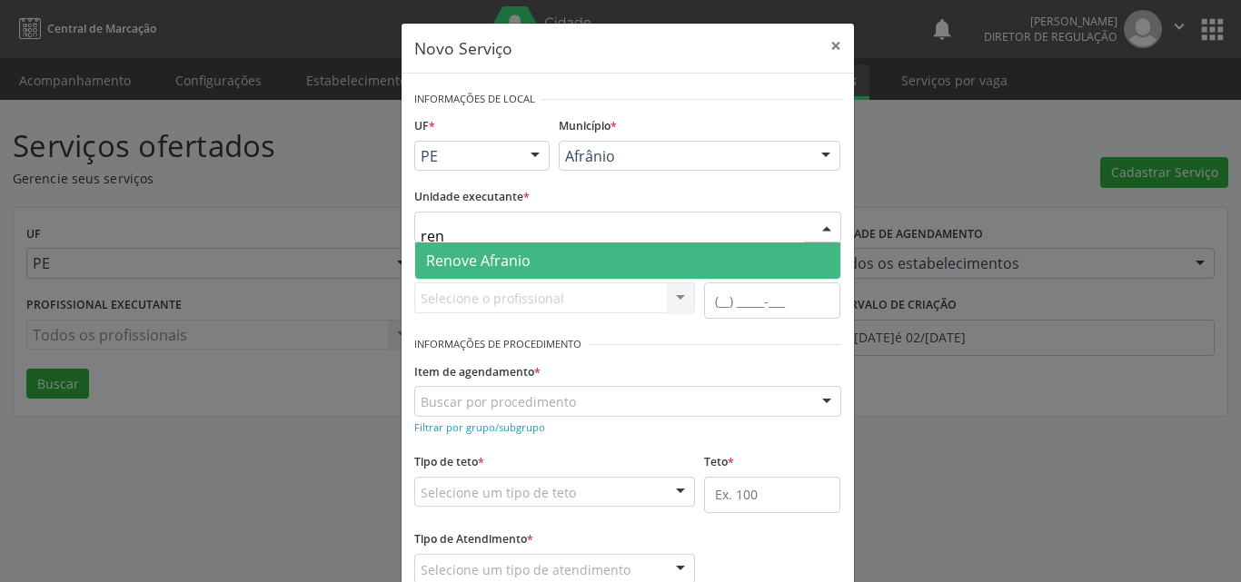
type input "reno"
click at [620, 257] on span "Renove Afranio" at bounding box center [627, 260] width 425 height 36
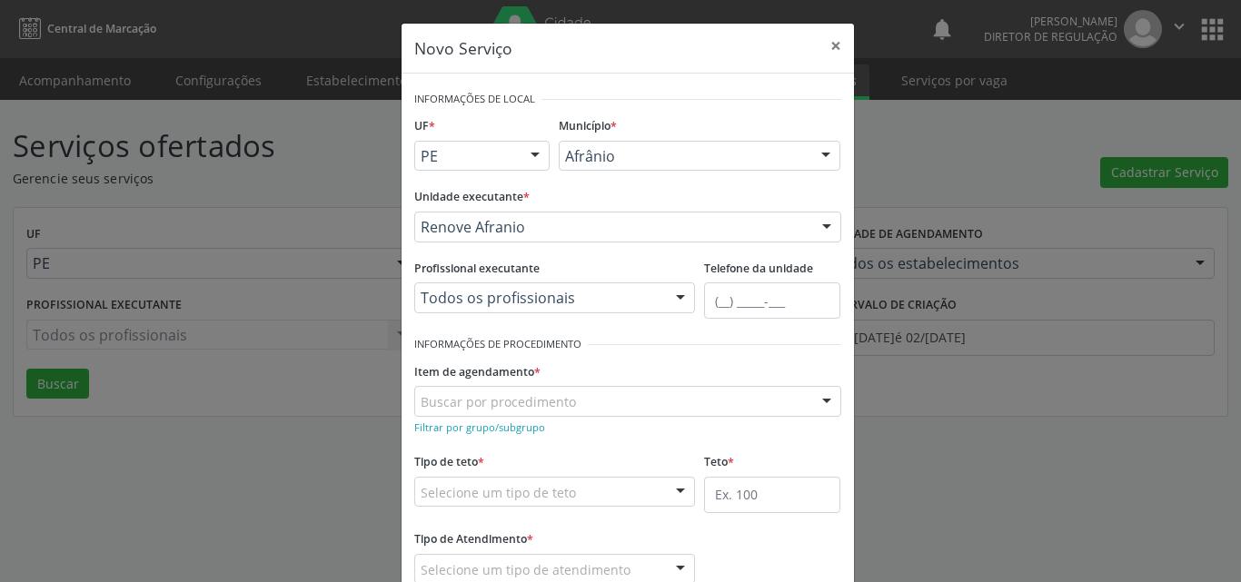
click at [573, 406] on div "Buscar por procedimento" at bounding box center [627, 401] width 427 height 31
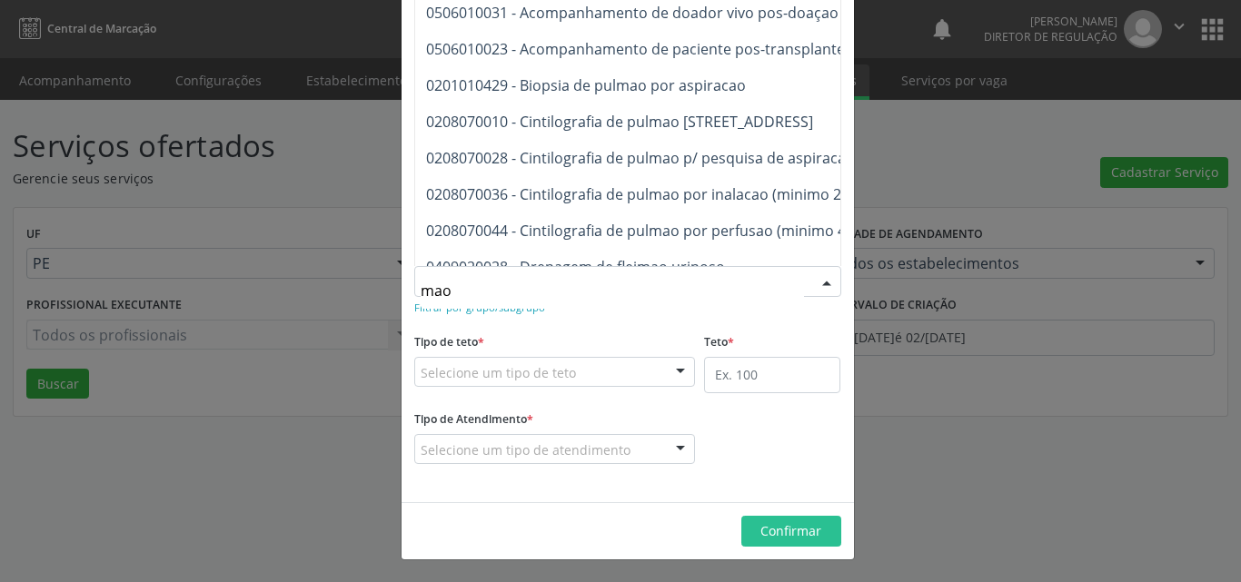
scroll to position [432, 0]
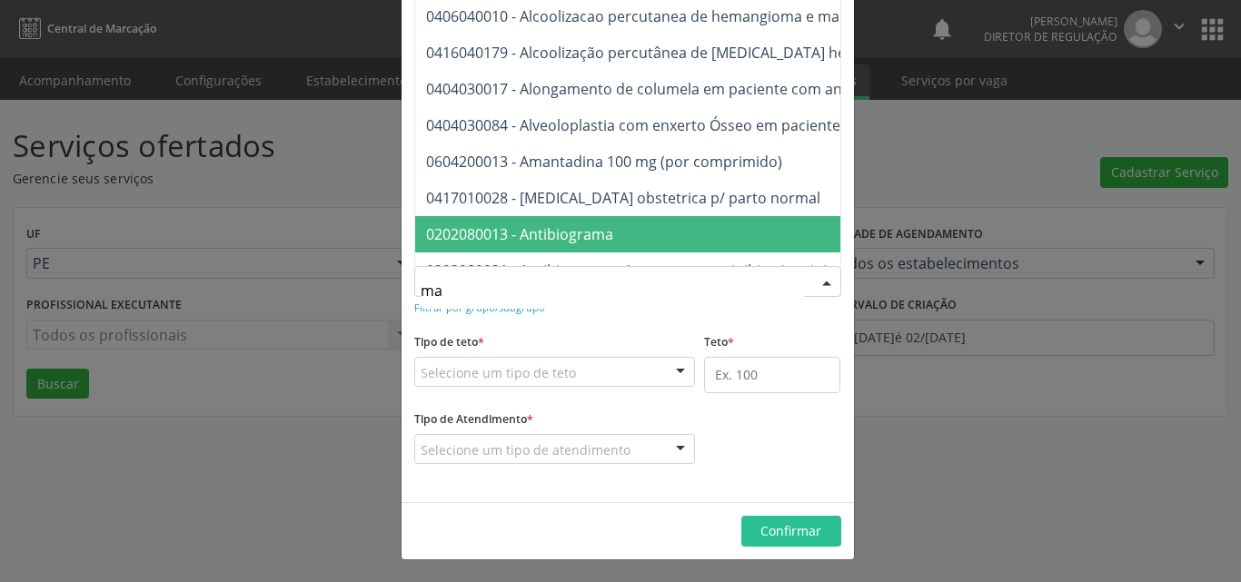
type input "m"
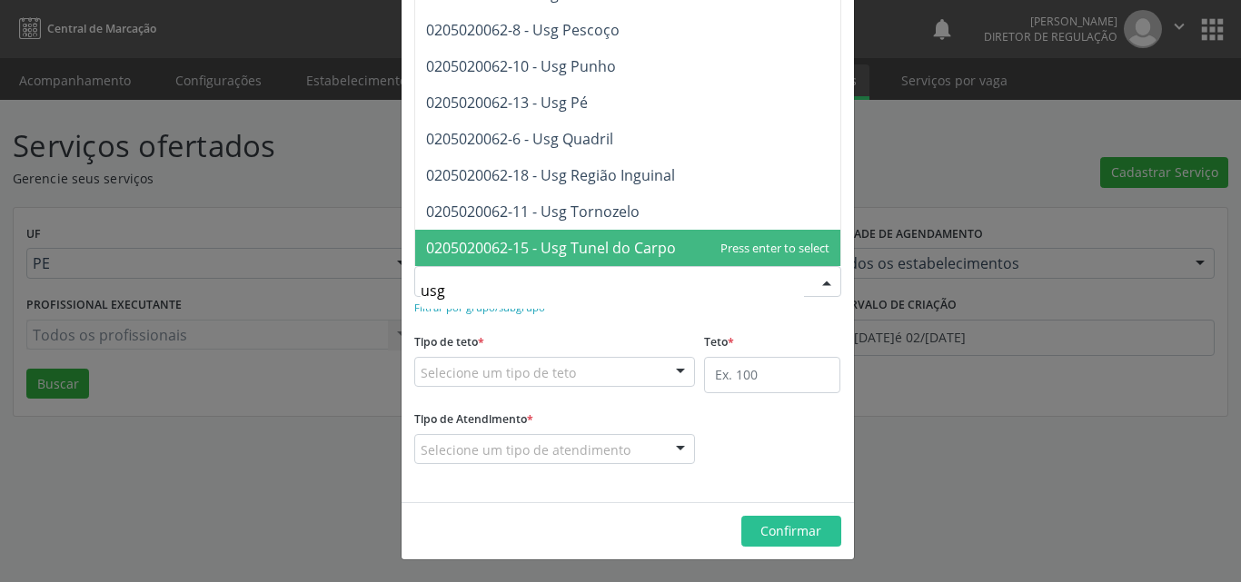
scroll to position [419, 0]
type input "usg m"
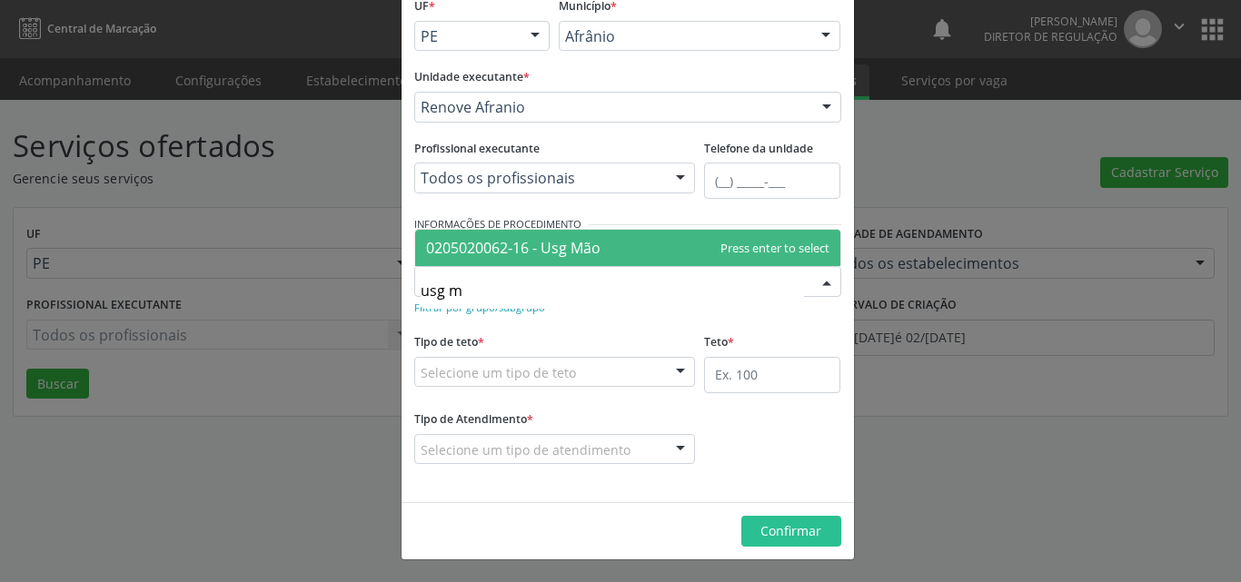
scroll to position [0, 0]
click at [493, 253] on span "0205020062-16 - Usg Mão" at bounding box center [513, 248] width 174 height 20
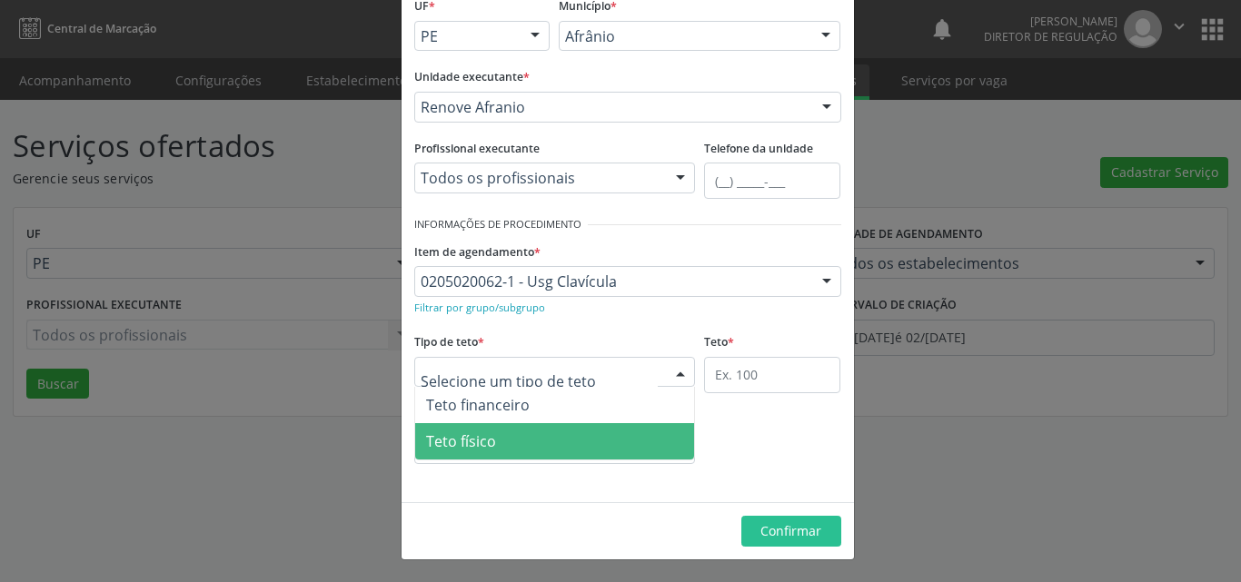
click at [504, 430] on span "Teto físico" at bounding box center [555, 441] width 280 height 36
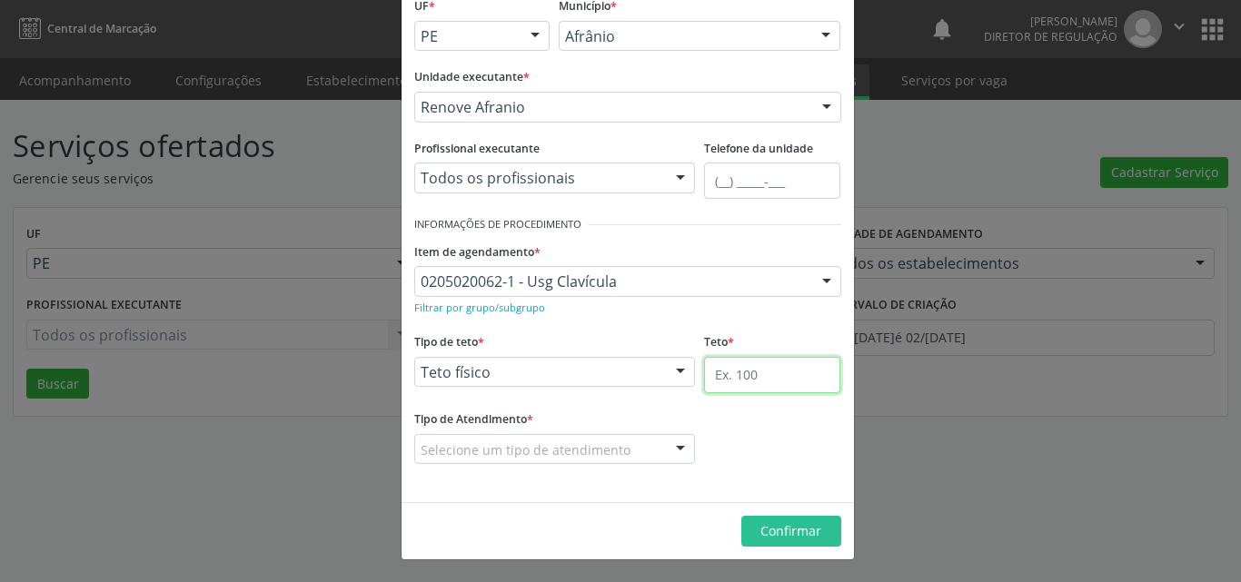
click at [747, 377] on input "text" at bounding box center [772, 375] width 136 height 36
type input "1"
click at [616, 454] on div "Selecione um tipo de atendimento" at bounding box center [555, 449] width 282 height 31
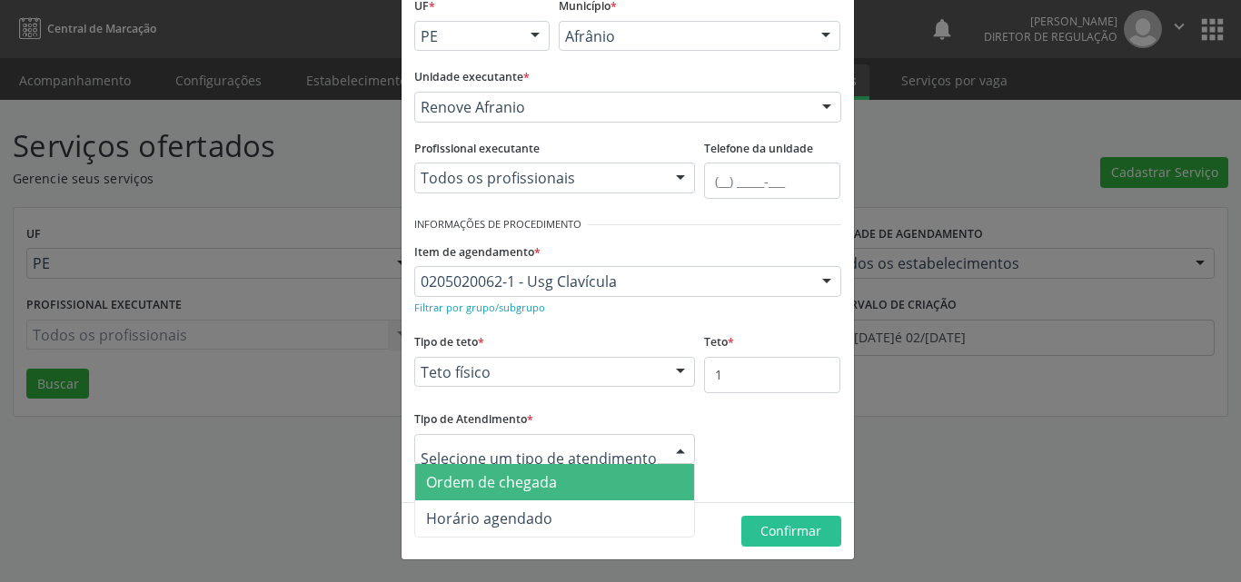
click at [586, 477] on span "Ordem de chegada" at bounding box center [555, 482] width 280 height 36
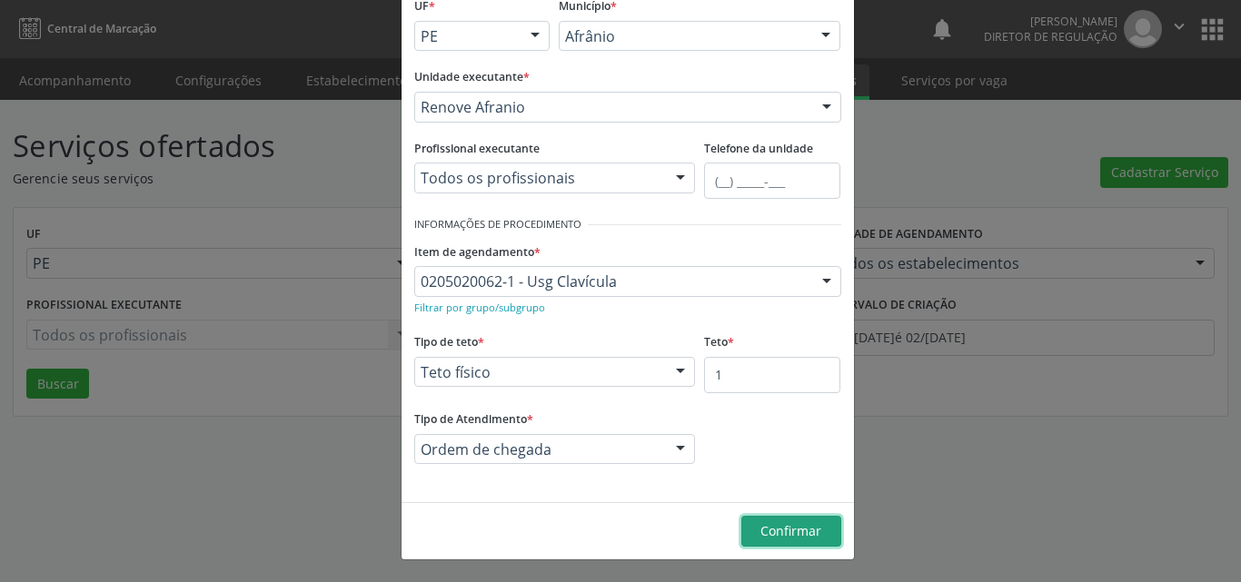
click at [782, 534] on span "Confirmar" at bounding box center [790, 530] width 61 height 17
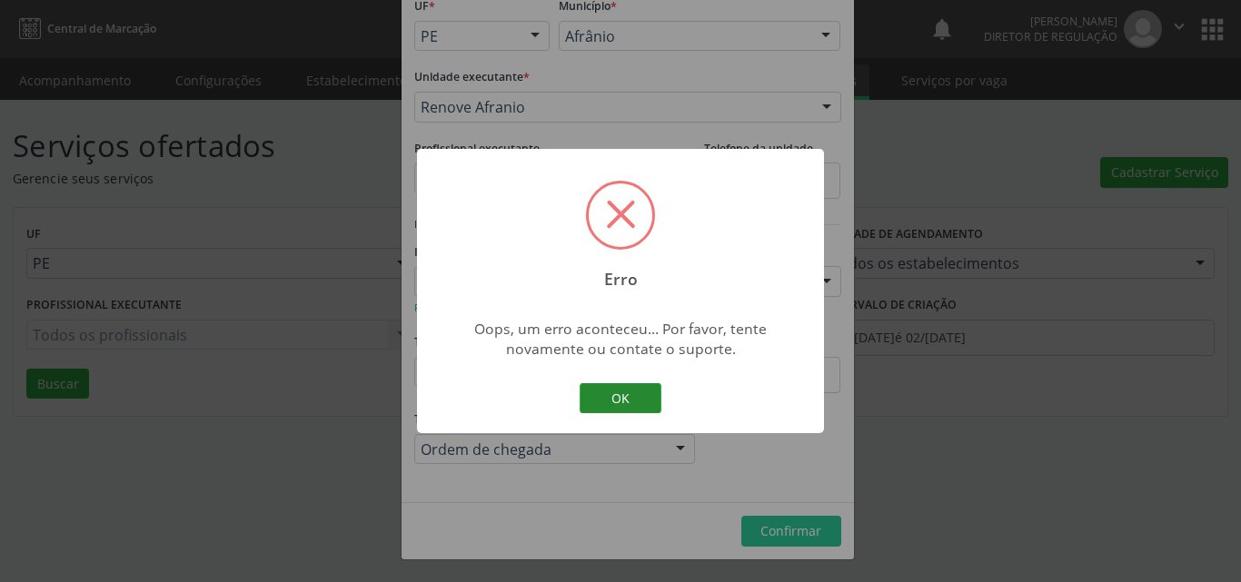
click at [625, 406] on button "OK" at bounding box center [620, 398] width 82 height 31
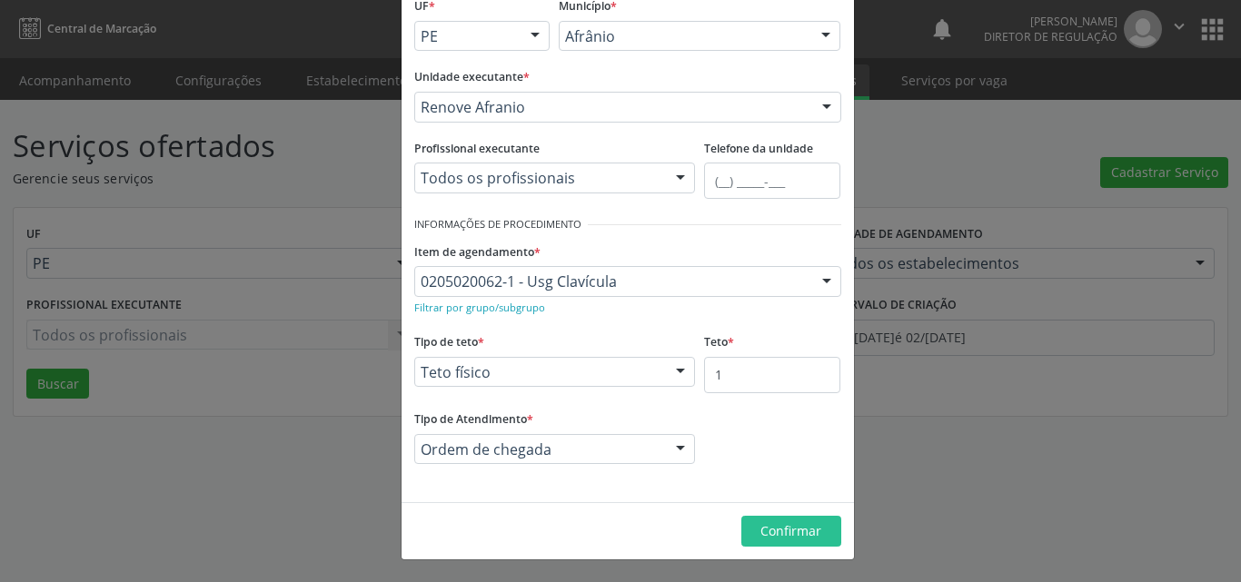
click at [1074, 325] on div "Novo Serviço × Informações de Local UF * PE BA PE Nenhum resultado encontrado p…" at bounding box center [620, 291] width 1241 height 582
